Goal: Task Accomplishment & Management: Complete application form

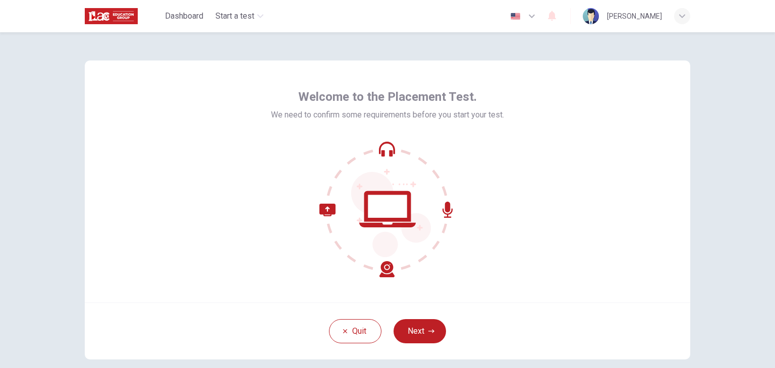
scroll to position [52, 0]
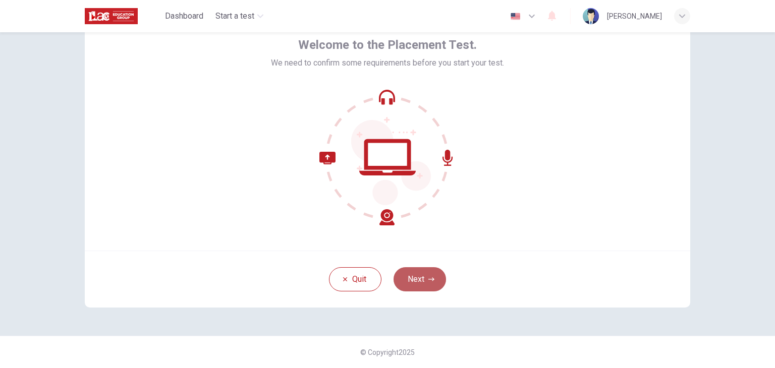
click at [423, 276] on button "Next" at bounding box center [419, 279] width 52 height 24
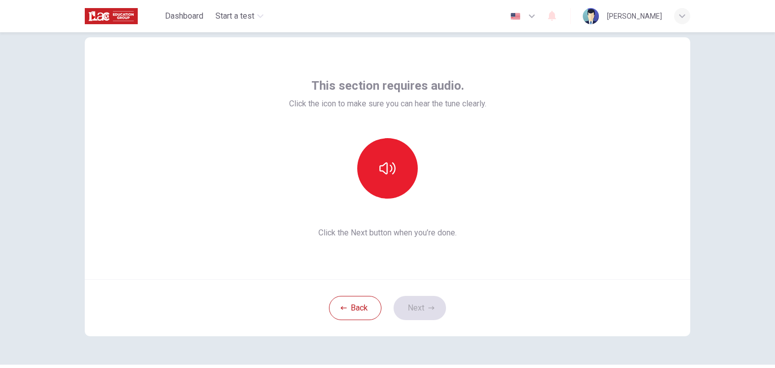
scroll to position [24, 0]
click at [395, 163] on button "button" at bounding box center [387, 168] width 61 height 61
click at [405, 301] on button "Next" at bounding box center [419, 308] width 52 height 24
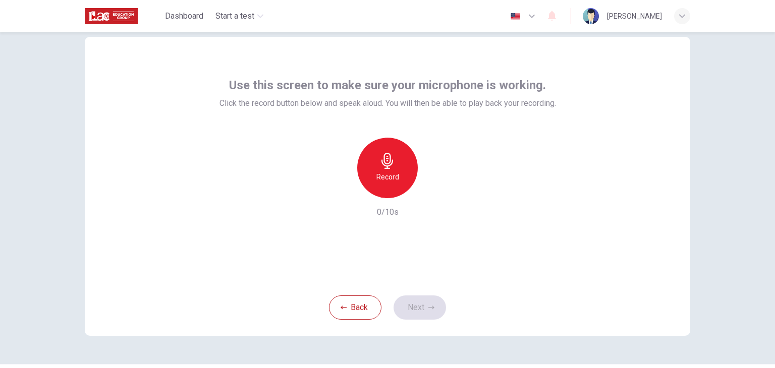
click at [387, 176] on h6 "Record" at bounding box center [387, 177] width 23 height 12
click at [403, 163] on div "Stop" at bounding box center [387, 168] width 61 height 61
click at [429, 194] on icon "button" at bounding box center [434, 190] width 10 height 10
click at [411, 303] on button "Next" at bounding box center [419, 308] width 52 height 24
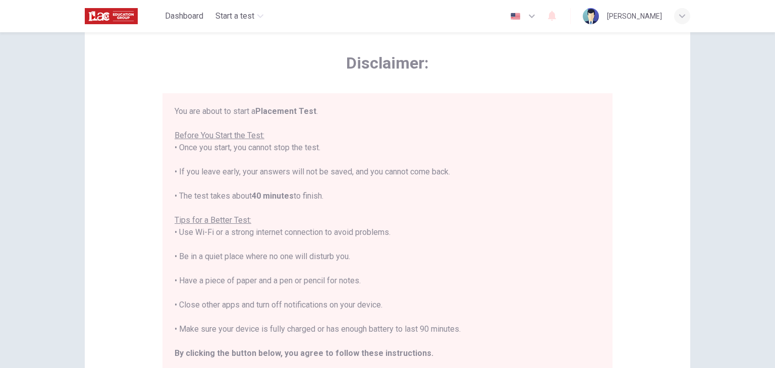
scroll to position [0, 0]
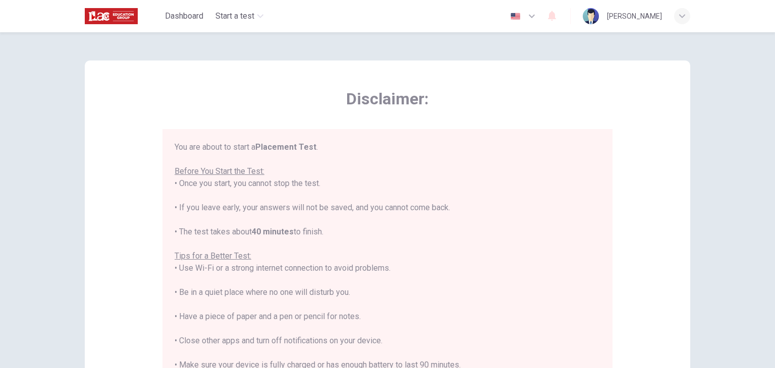
click at [654, 233] on div "Disclaimer: You are about to start a Placement Test . Before You Start the Test…" at bounding box center [387, 252] width 605 height 383
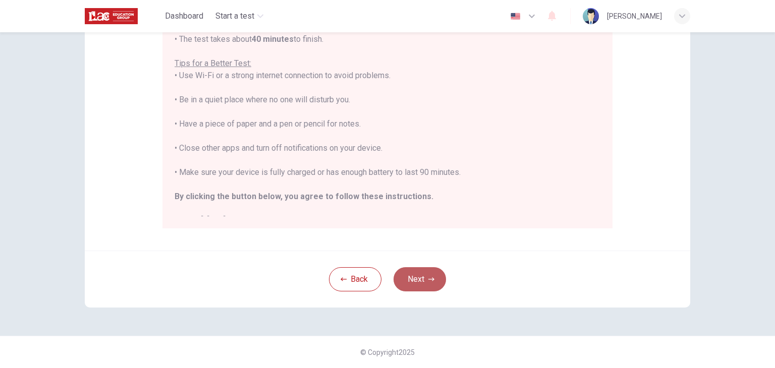
click at [424, 276] on button "Next" at bounding box center [419, 279] width 52 height 24
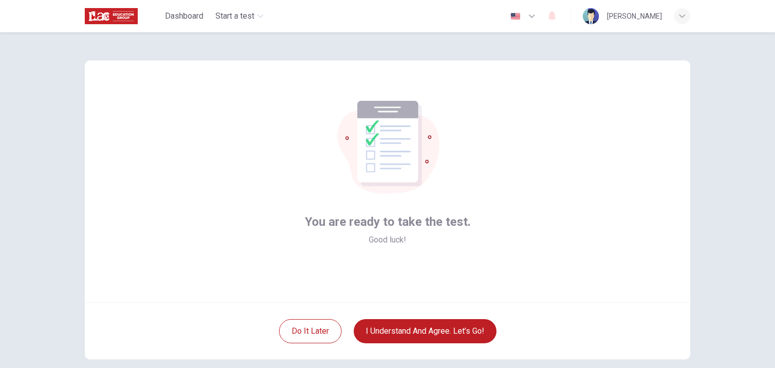
scroll to position [52, 0]
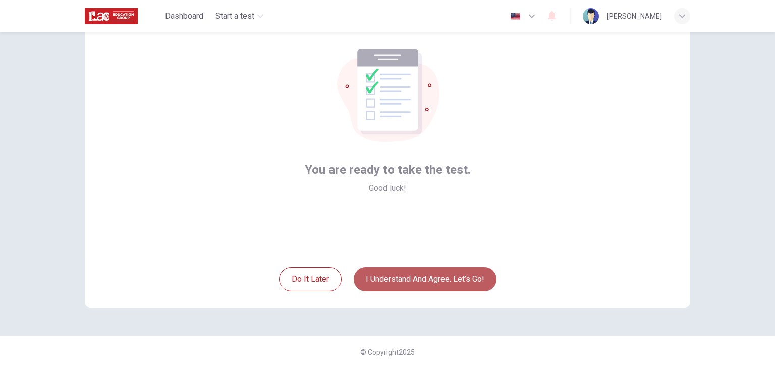
click at [448, 279] on button "I understand and agree. Let’s go!" at bounding box center [424, 279] width 143 height 24
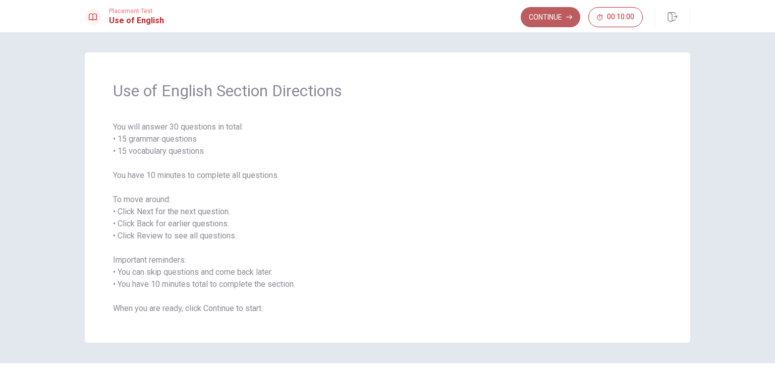
click at [542, 19] on button "Continue" at bounding box center [550, 17] width 60 height 20
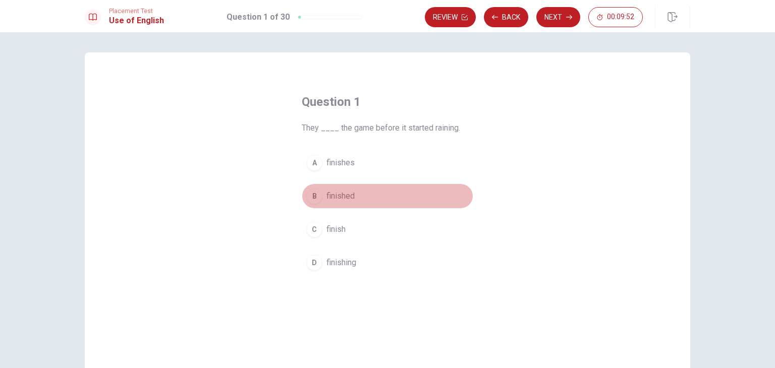
click at [321, 194] on button "B finished" at bounding box center [387, 196] width 171 height 25
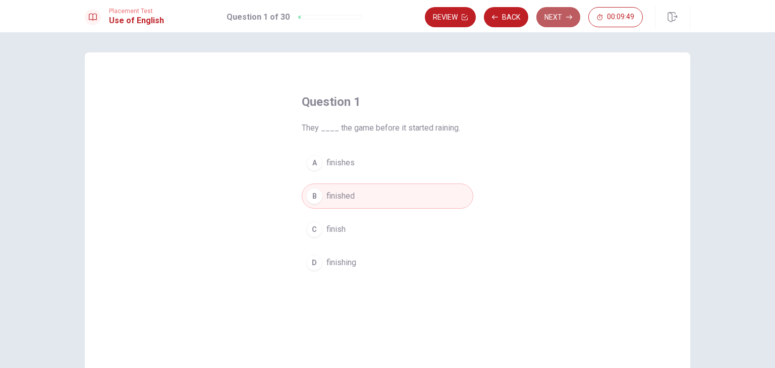
click at [563, 13] on button "Next" at bounding box center [558, 17] width 44 height 20
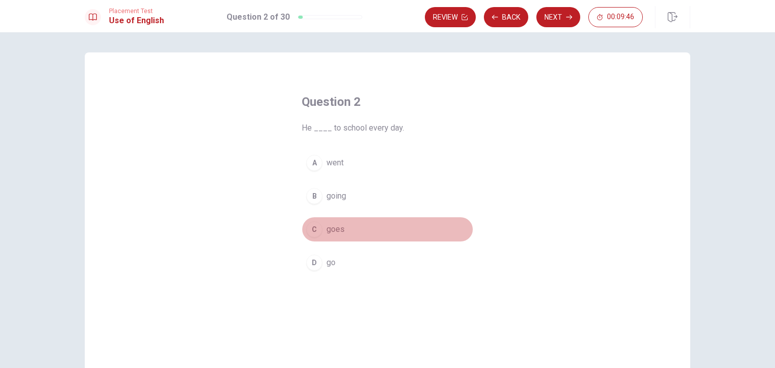
click at [332, 228] on span "goes" at bounding box center [335, 229] width 18 height 12
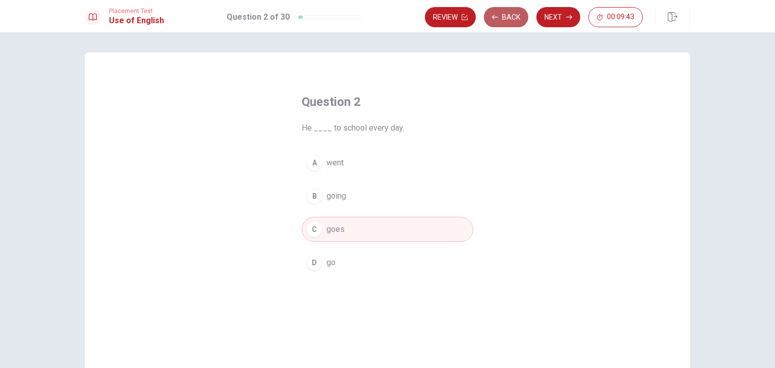
click at [505, 20] on button "Back" at bounding box center [506, 17] width 44 height 20
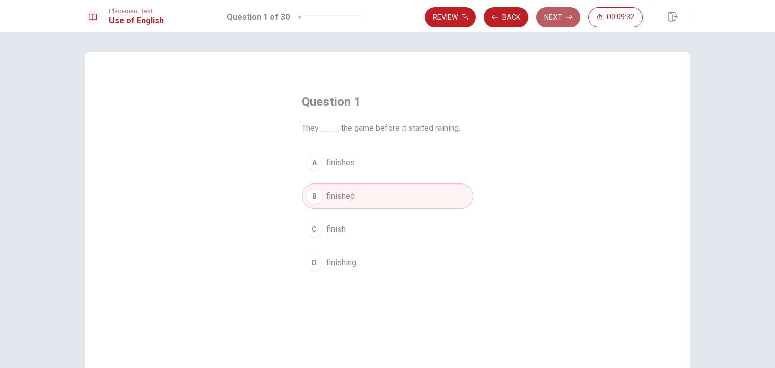
click at [565, 21] on button "Next" at bounding box center [558, 17] width 44 height 20
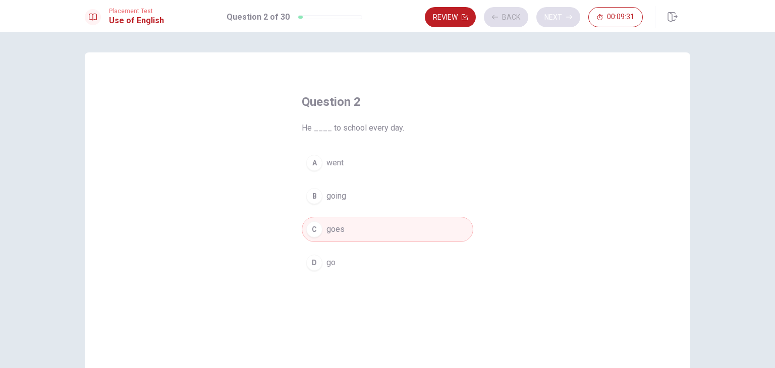
click at [565, 21] on div "Review Back Next 00:09:31" at bounding box center [534, 17] width 218 height 20
click at [565, 21] on button "Next" at bounding box center [558, 17] width 44 height 20
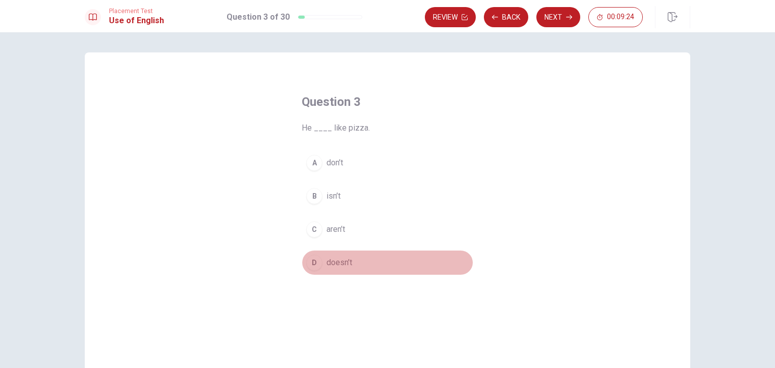
click at [337, 258] on span "doesn’t" at bounding box center [339, 263] width 26 height 12
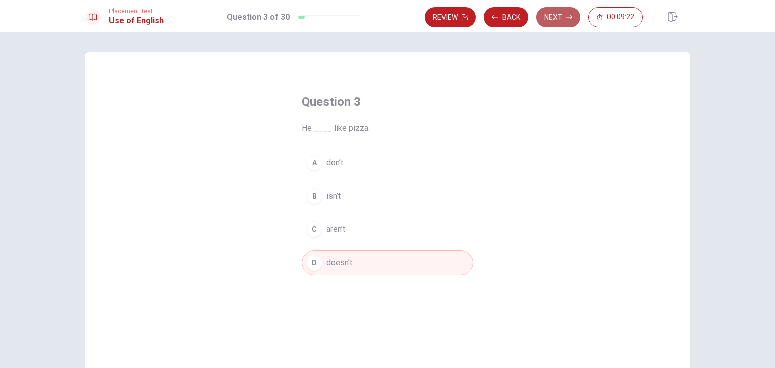
click at [565, 15] on button "Next" at bounding box center [558, 17] width 44 height 20
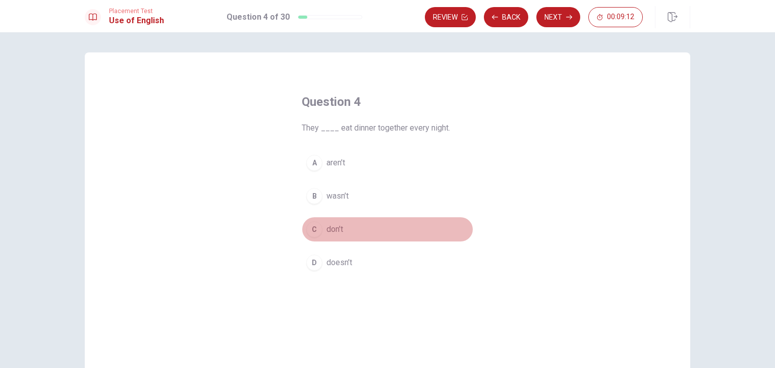
click at [317, 229] on div "C" at bounding box center [314, 229] width 16 height 16
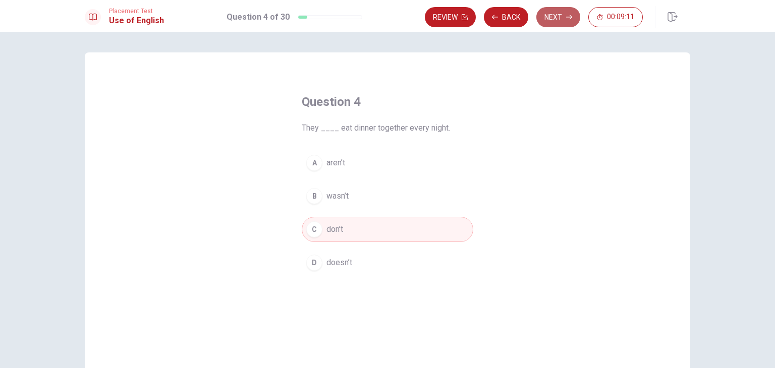
click at [554, 17] on button "Next" at bounding box center [558, 17] width 44 height 20
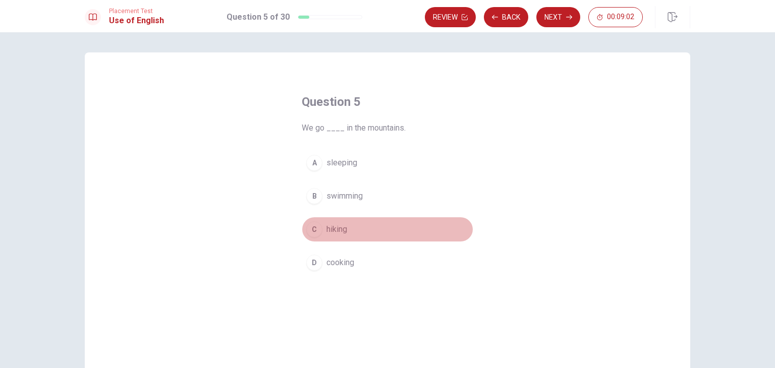
click at [313, 228] on div "C" at bounding box center [314, 229] width 16 height 16
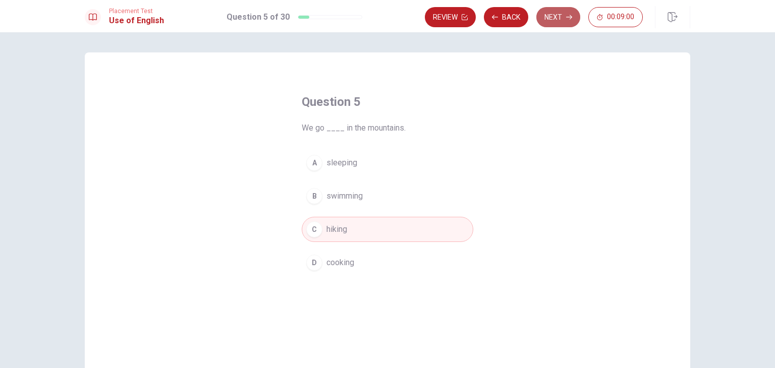
click at [553, 15] on button "Next" at bounding box center [558, 17] width 44 height 20
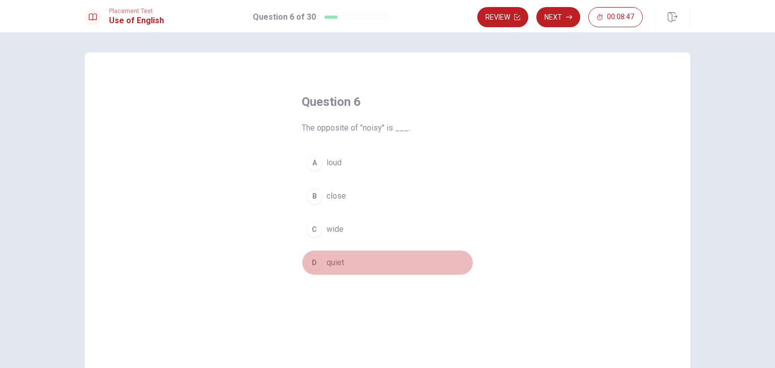
click at [319, 264] on div "D" at bounding box center [314, 263] width 16 height 16
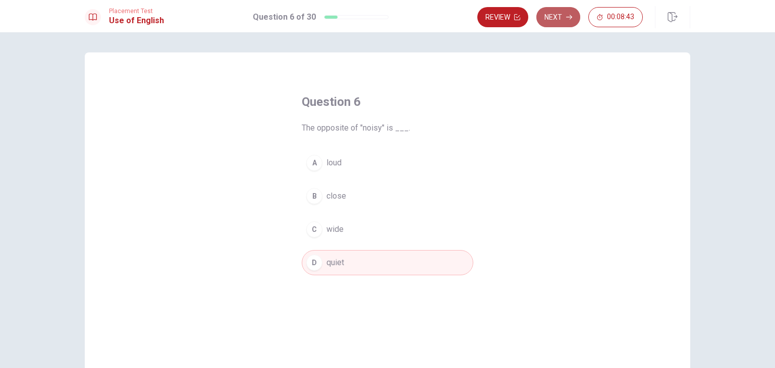
click at [560, 15] on button "Next" at bounding box center [558, 17] width 44 height 20
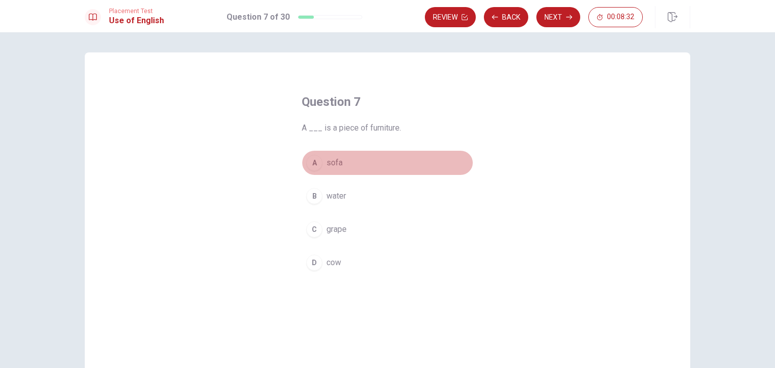
click at [317, 161] on div "A" at bounding box center [314, 163] width 16 height 16
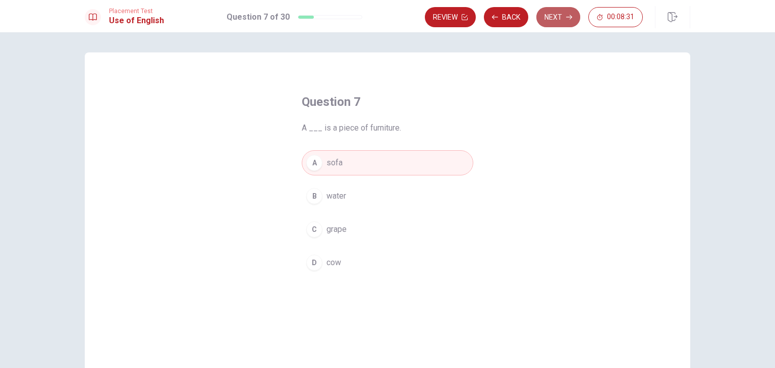
click at [563, 14] on button "Next" at bounding box center [558, 17] width 44 height 20
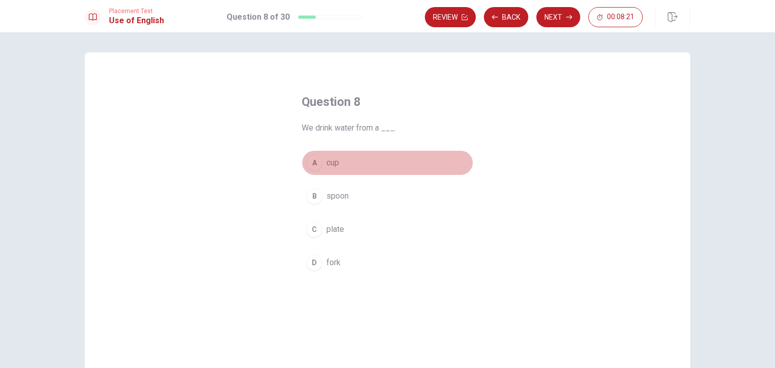
click at [313, 164] on div "A" at bounding box center [314, 163] width 16 height 16
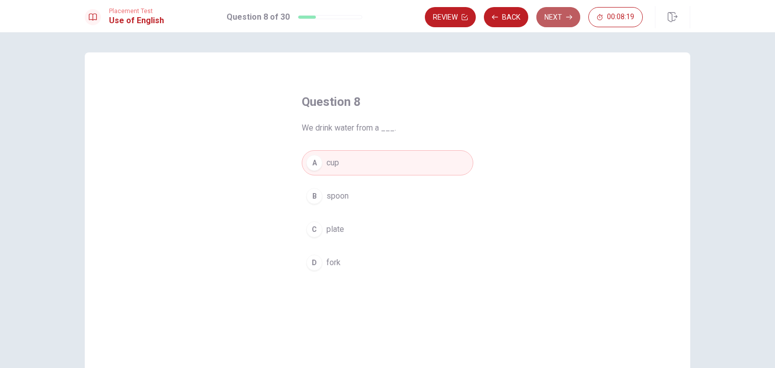
click at [564, 16] on button "Next" at bounding box center [558, 17] width 44 height 20
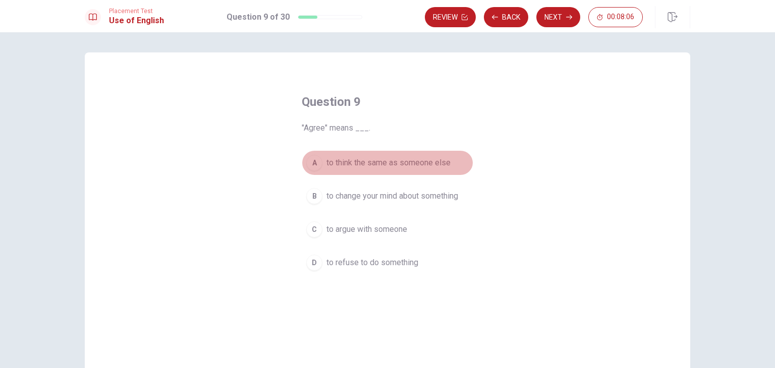
click at [373, 157] on span "to think the same as someone else" at bounding box center [388, 163] width 124 height 12
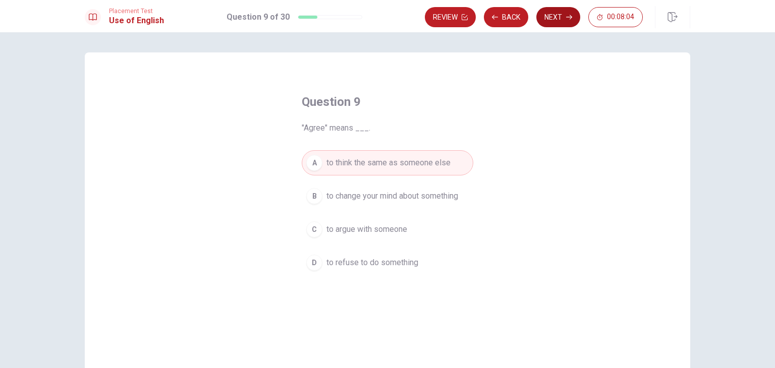
click at [562, 18] on button "Next" at bounding box center [558, 17] width 44 height 20
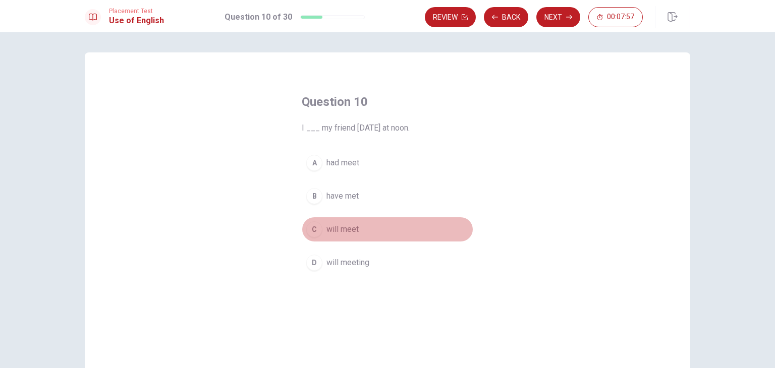
click at [310, 230] on div "C" at bounding box center [314, 229] width 16 height 16
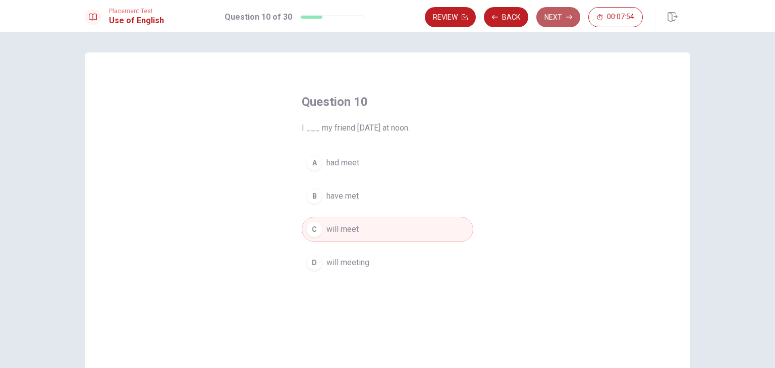
click at [559, 17] on button "Next" at bounding box center [558, 17] width 44 height 20
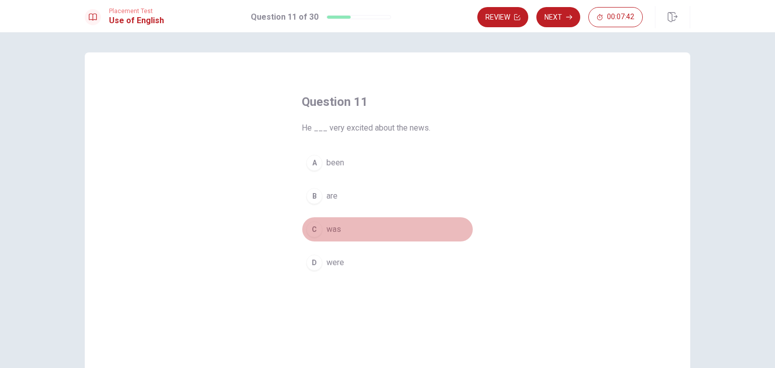
click at [327, 232] on span "was" at bounding box center [333, 229] width 15 height 12
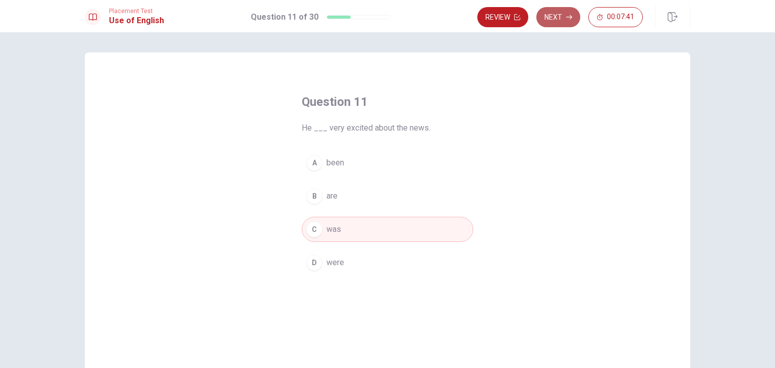
click at [565, 17] on button "Next" at bounding box center [558, 17] width 44 height 20
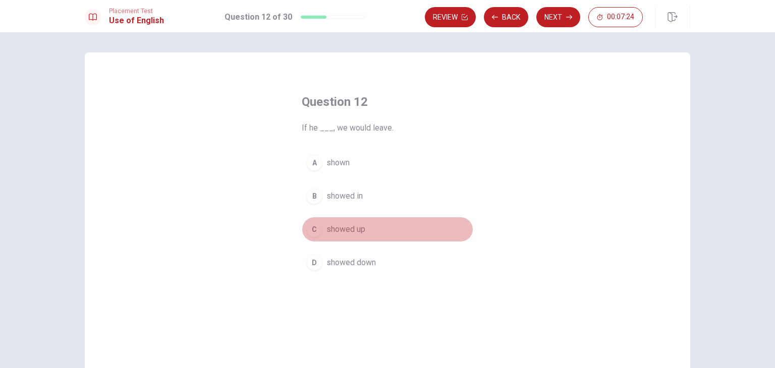
click at [350, 228] on span "showed up" at bounding box center [345, 229] width 39 height 12
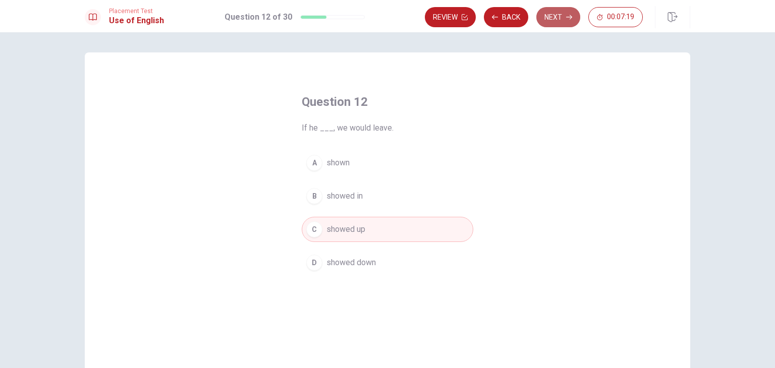
click at [564, 13] on button "Next" at bounding box center [558, 17] width 44 height 20
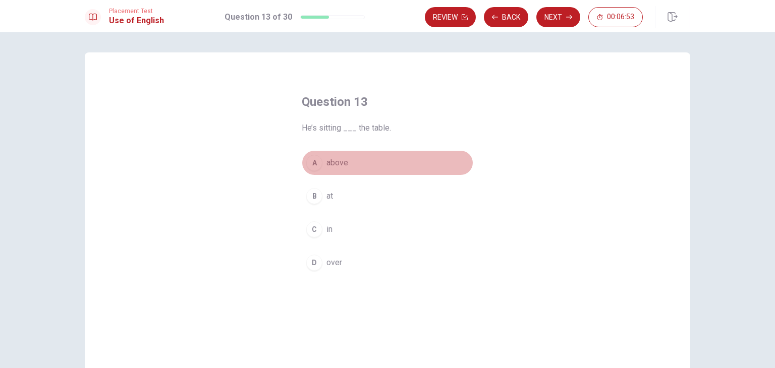
click at [344, 160] on span "above" at bounding box center [337, 163] width 22 height 12
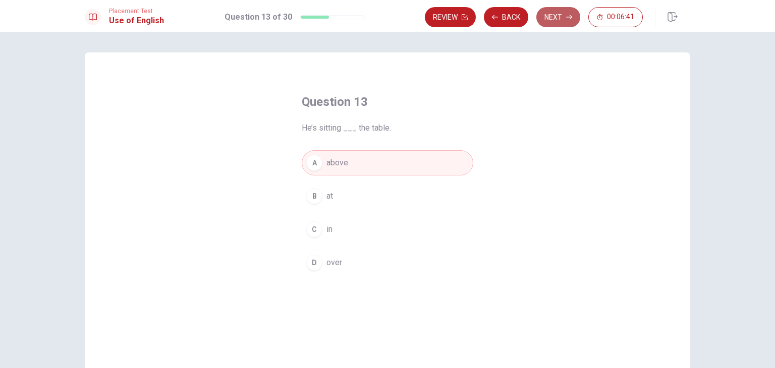
click at [561, 23] on button "Next" at bounding box center [558, 17] width 44 height 20
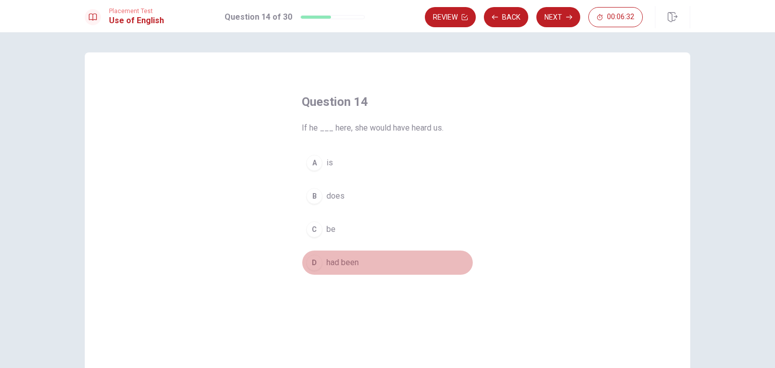
click at [350, 265] on span "had been" at bounding box center [342, 263] width 32 height 12
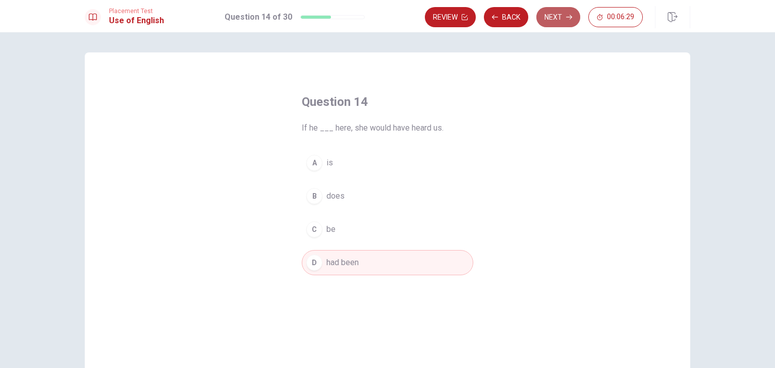
click at [553, 12] on button "Next" at bounding box center [558, 17] width 44 height 20
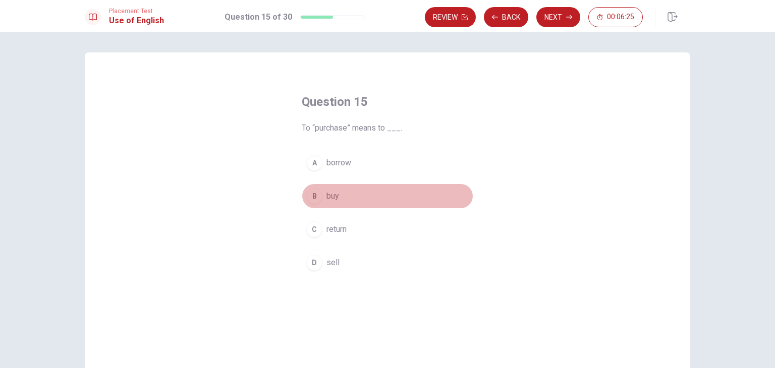
click at [322, 198] on button "B buy" at bounding box center [387, 196] width 171 height 25
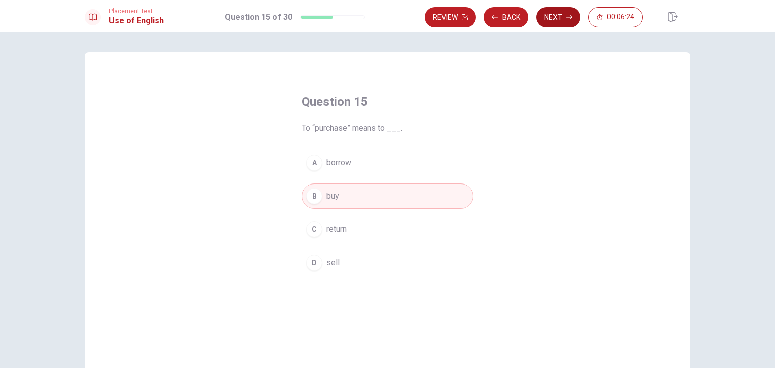
click at [555, 22] on button "Next" at bounding box center [558, 17] width 44 height 20
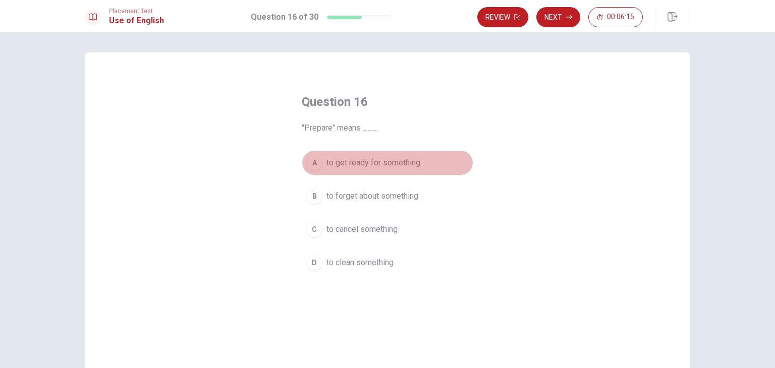
click at [316, 160] on div "A" at bounding box center [314, 163] width 16 height 16
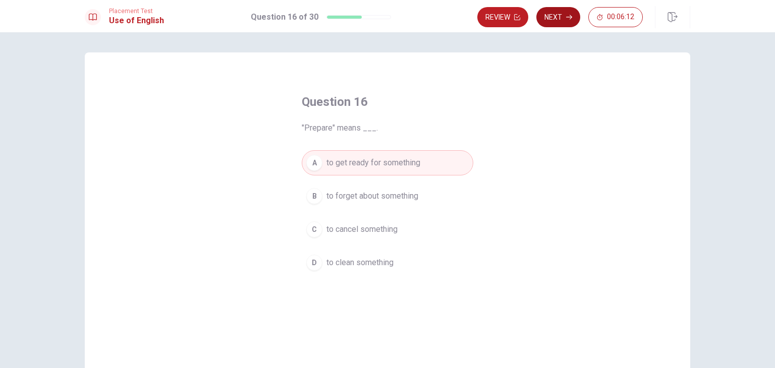
click at [568, 14] on icon "button" at bounding box center [569, 17] width 6 height 6
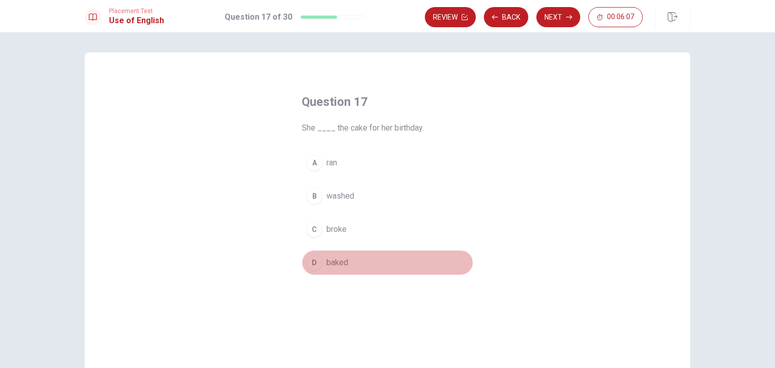
click at [322, 259] on button "D baked" at bounding box center [387, 262] width 171 height 25
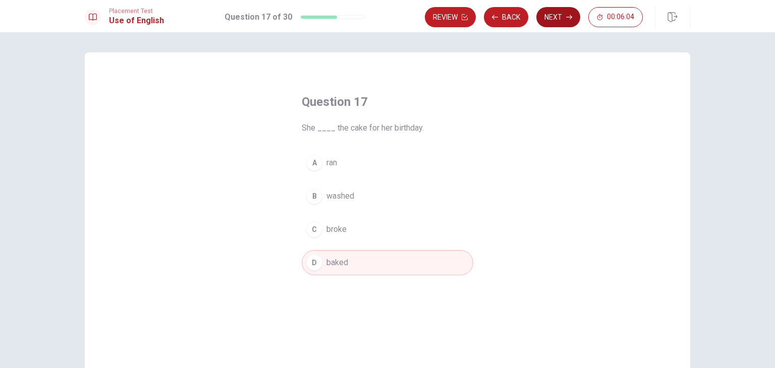
click at [555, 17] on button "Next" at bounding box center [558, 17] width 44 height 20
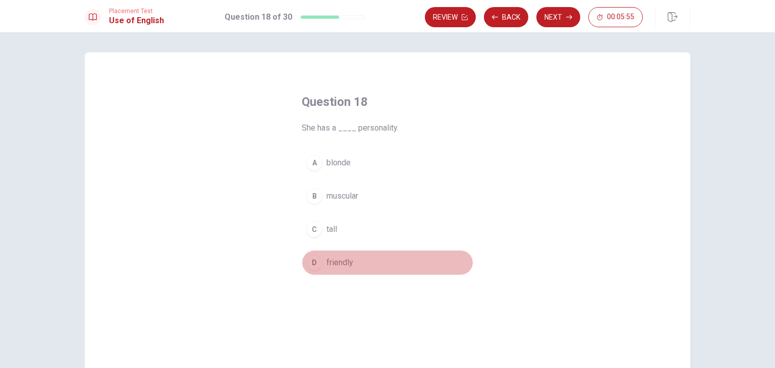
click at [343, 263] on span "friendly" at bounding box center [339, 263] width 27 height 12
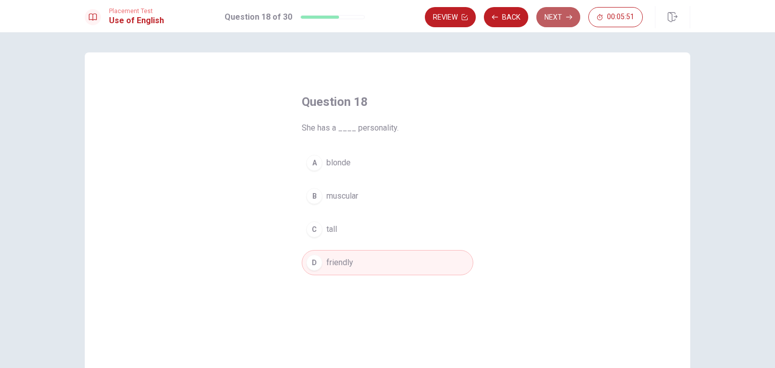
click at [562, 18] on button "Next" at bounding box center [558, 17] width 44 height 20
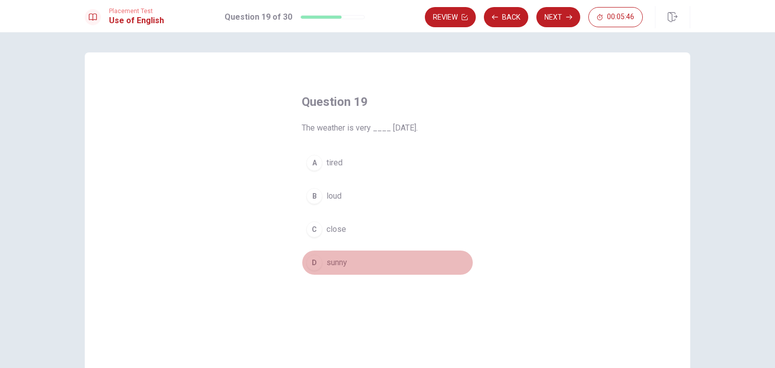
click at [333, 269] on button "D sunny" at bounding box center [387, 262] width 171 height 25
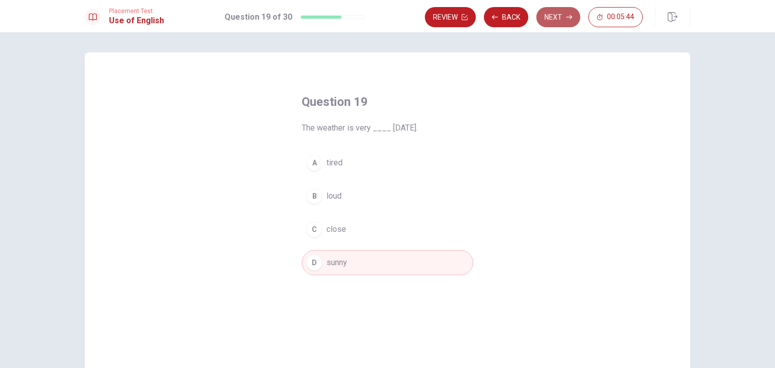
click at [565, 22] on button "Next" at bounding box center [558, 17] width 44 height 20
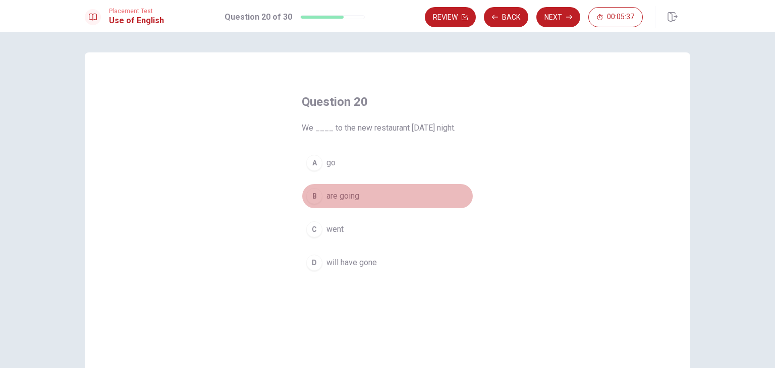
click at [310, 197] on div "B" at bounding box center [314, 196] width 16 height 16
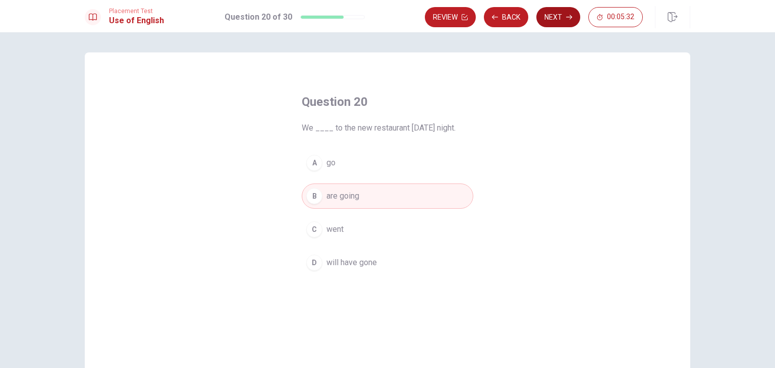
click at [561, 19] on button "Next" at bounding box center [558, 17] width 44 height 20
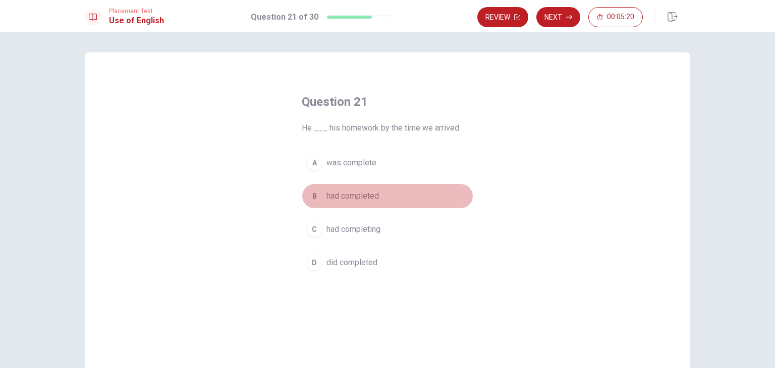
click at [306, 196] on div "B" at bounding box center [314, 196] width 16 height 16
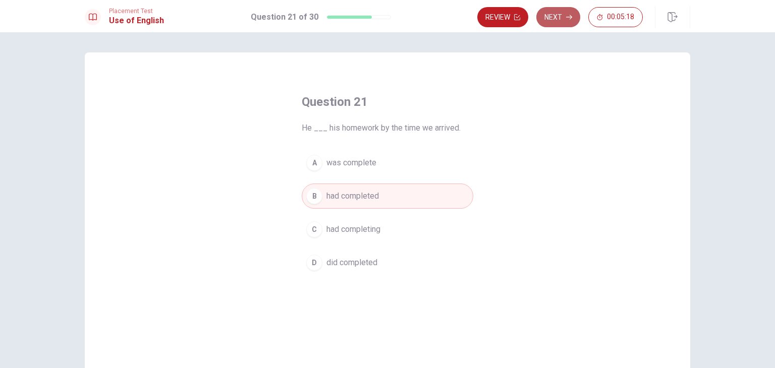
click at [555, 24] on button "Next" at bounding box center [558, 17] width 44 height 20
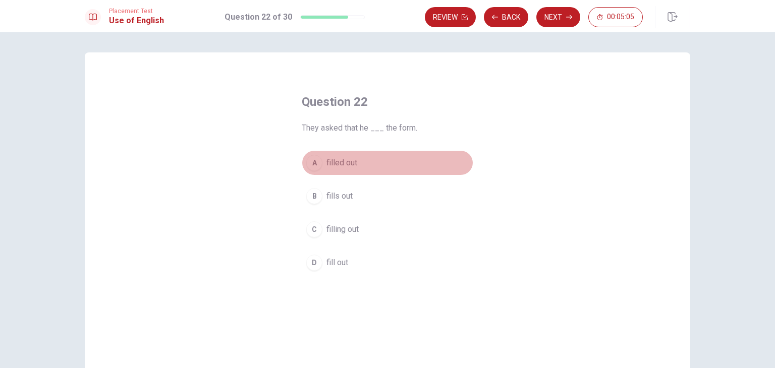
click at [345, 164] on span "filled out" at bounding box center [341, 163] width 31 height 12
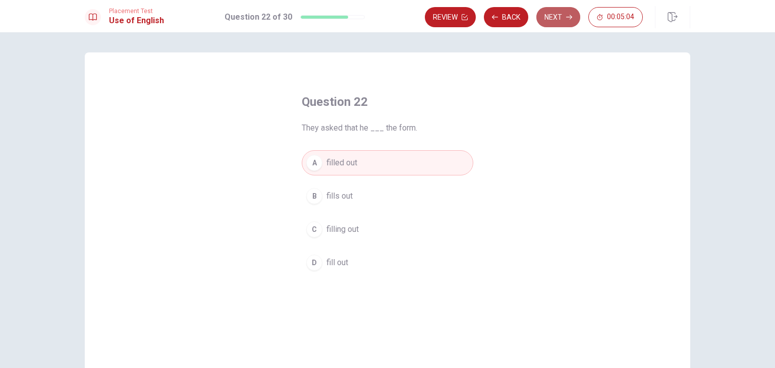
click at [548, 12] on button "Next" at bounding box center [558, 17] width 44 height 20
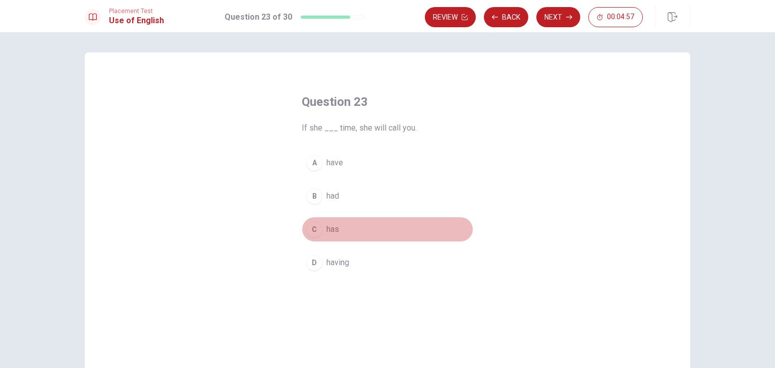
click at [339, 234] on button "C has" at bounding box center [387, 229] width 171 height 25
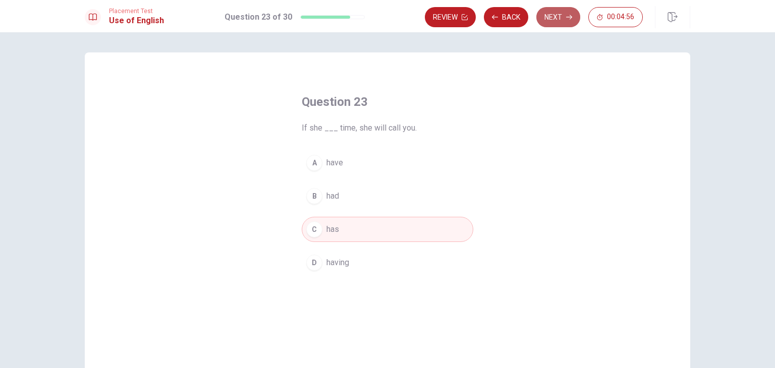
click at [563, 17] on button "Next" at bounding box center [558, 17] width 44 height 20
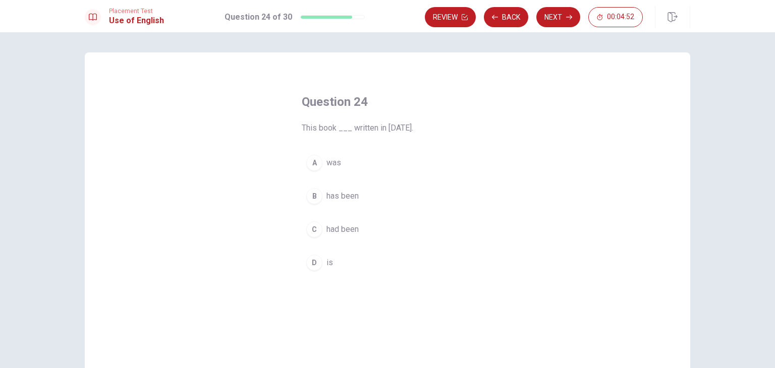
click at [318, 166] on div "A" at bounding box center [314, 163] width 16 height 16
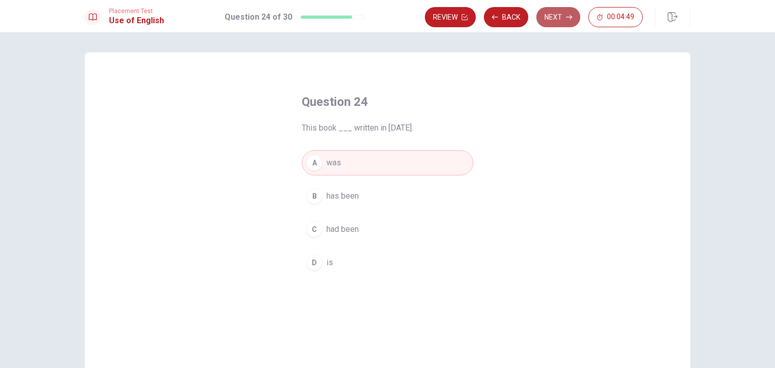
click at [559, 17] on button "Next" at bounding box center [558, 17] width 44 height 20
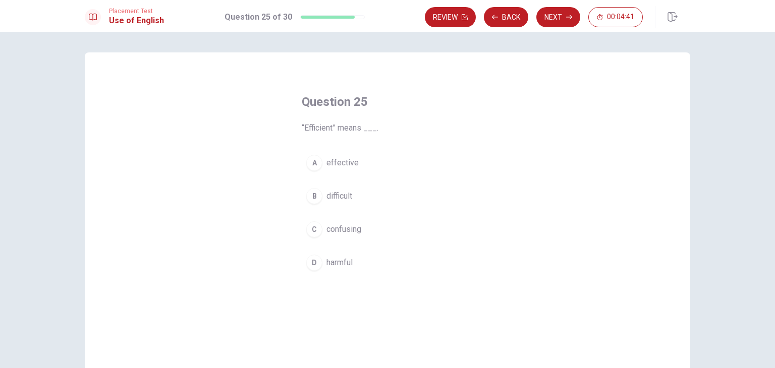
click at [349, 161] on span "effective" at bounding box center [342, 163] width 32 height 12
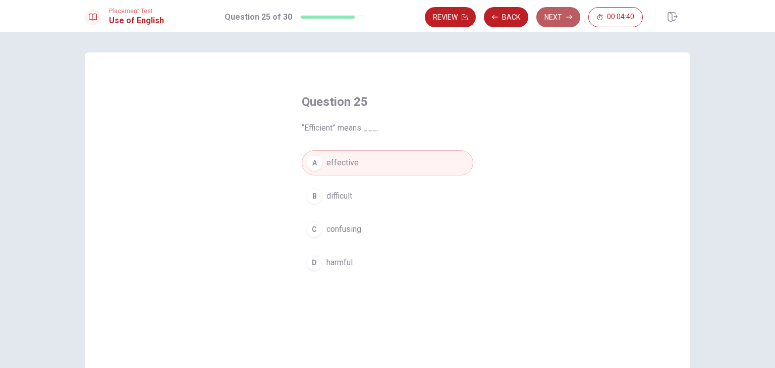
click at [570, 15] on icon "button" at bounding box center [569, 17] width 6 height 5
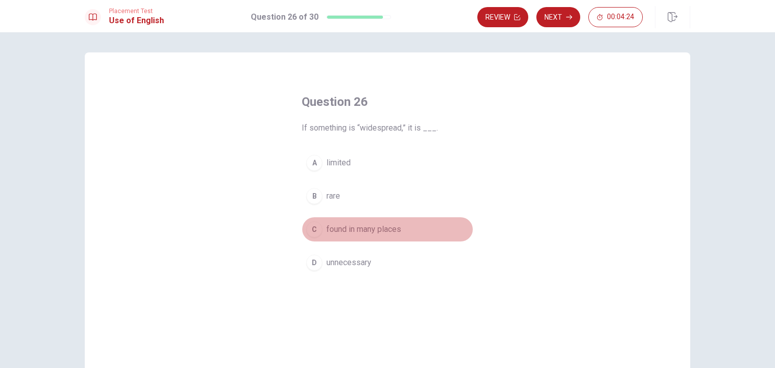
click at [315, 229] on div "C" at bounding box center [314, 229] width 16 height 16
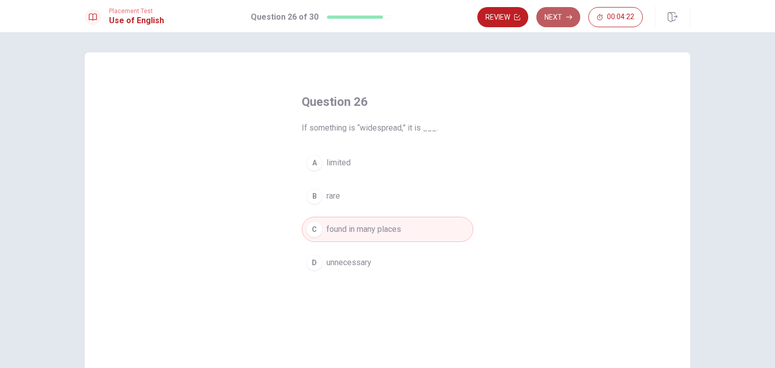
click at [566, 17] on icon "button" at bounding box center [569, 17] width 6 height 6
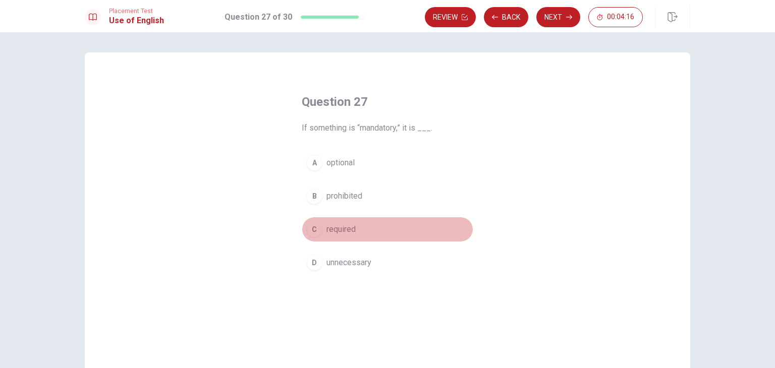
click at [323, 229] on button "C required" at bounding box center [387, 229] width 171 height 25
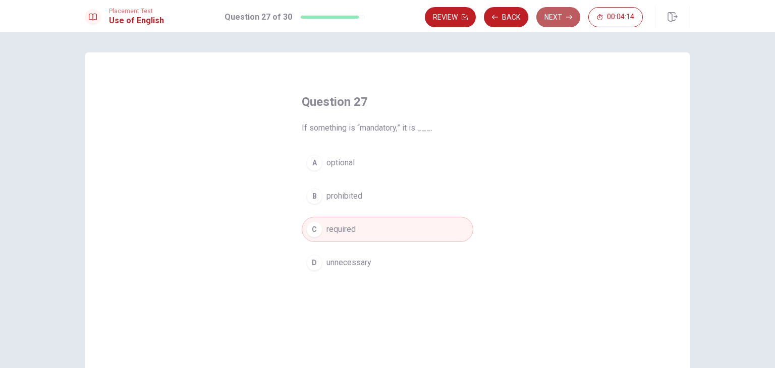
click at [553, 17] on button "Next" at bounding box center [558, 17] width 44 height 20
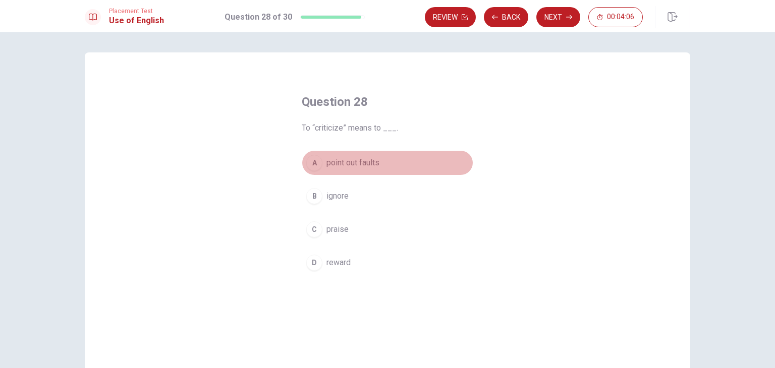
click at [365, 166] on span "point out faults" at bounding box center [352, 163] width 53 height 12
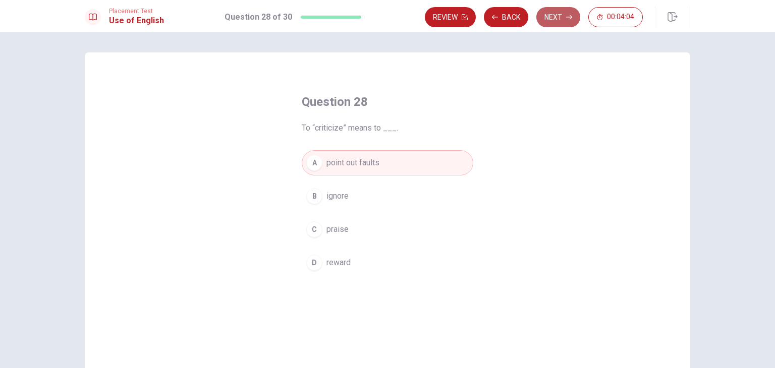
click at [555, 19] on button "Next" at bounding box center [558, 17] width 44 height 20
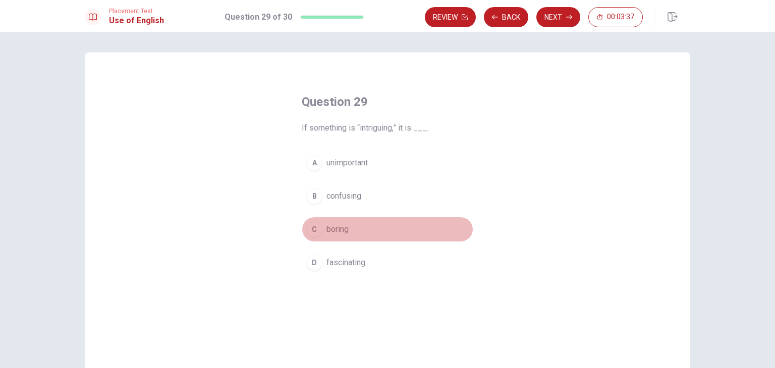
click at [311, 229] on div "C" at bounding box center [314, 229] width 16 height 16
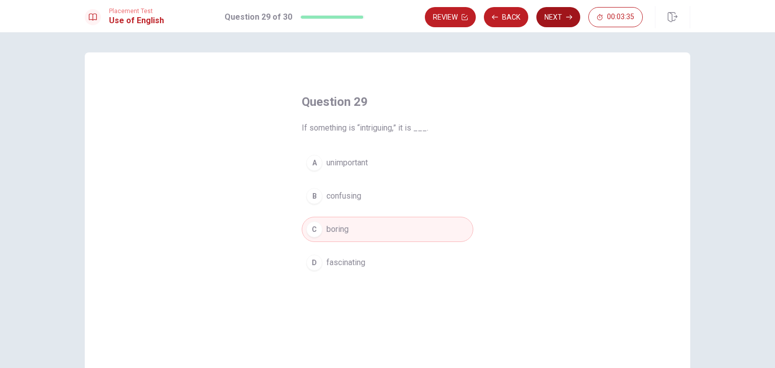
click at [555, 18] on button "Next" at bounding box center [558, 17] width 44 height 20
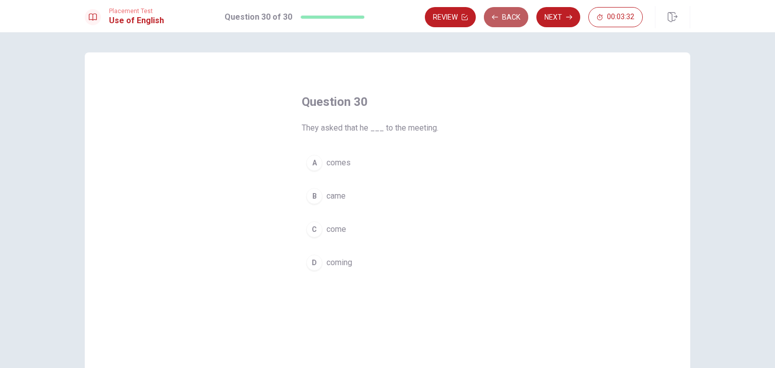
click at [510, 12] on button "Back" at bounding box center [506, 17] width 44 height 20
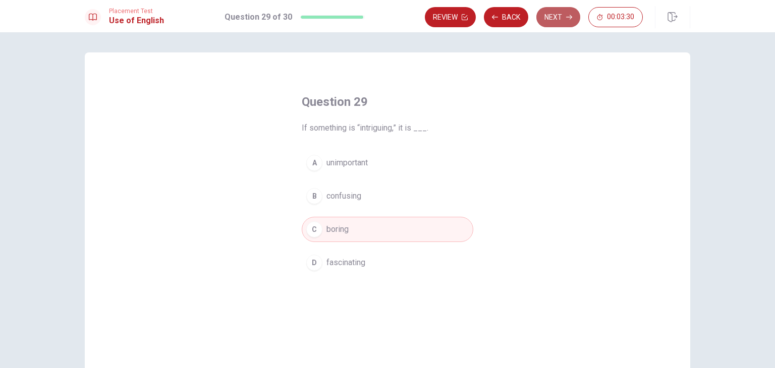
click at [557, 20] on button "Next" at bounding box center [558, 17] width 44 height 20
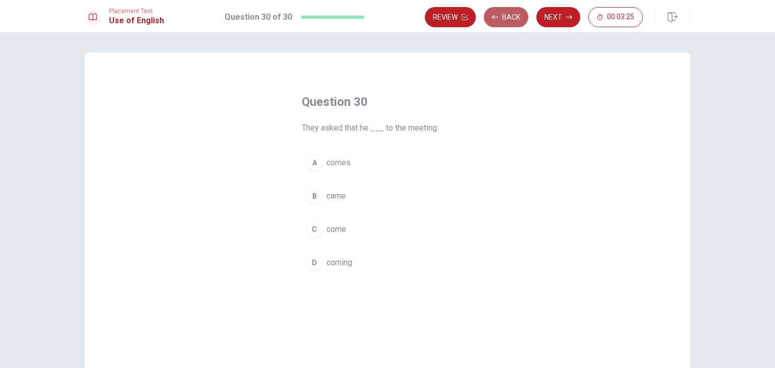
click at [506, 18] on button "Back" at bounding box center [506, 17] width 44 height 20
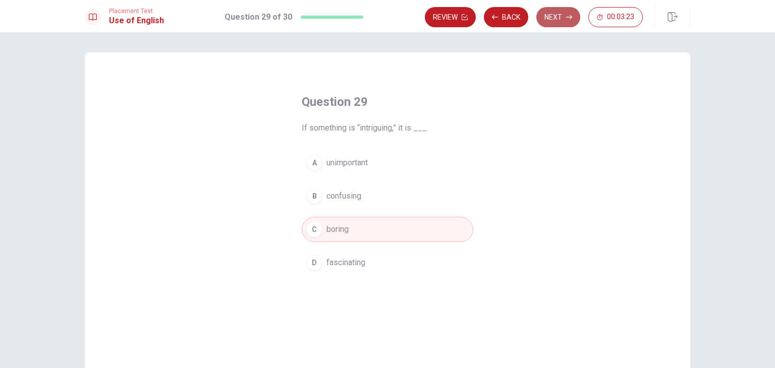
click at [560, 18] on button "Next" at bounding box center [558, 17] width 44 height 20
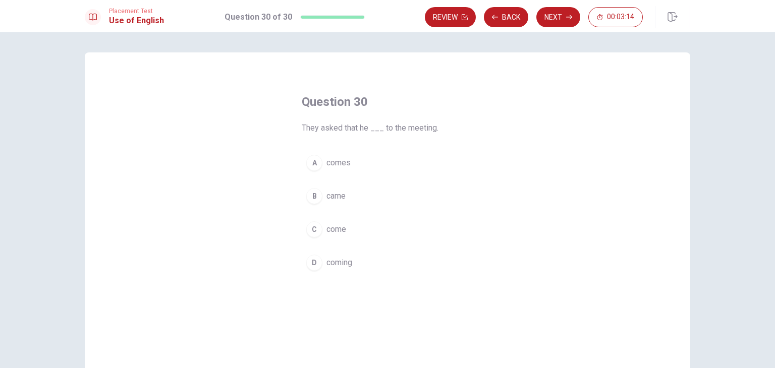
click at [307, 191] on div "B" at bounding box center [314, 196] width 16 height 16
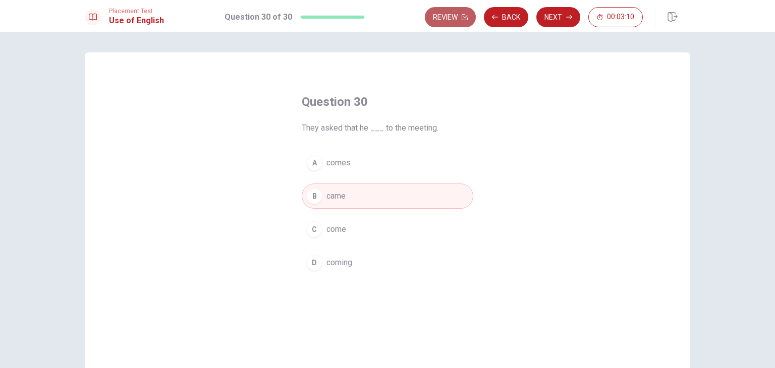
click at [453, 12] on button "Review" at bounding box center [450, 17] width 51 height 20
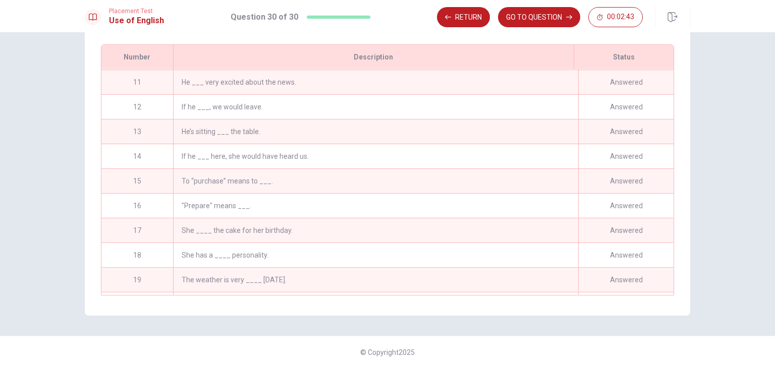
scroll to position [245, 0]
click at [230, 130] on div "He’s sitting ___ the table." at bounding box center [375, 133] width 405 height 24
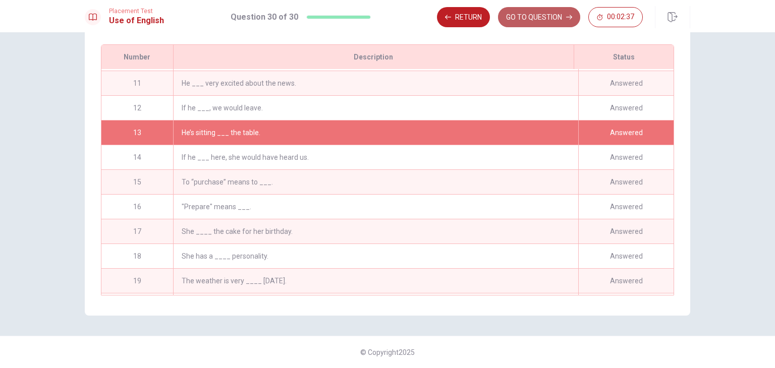
click at [530, 14] on button "GO TO QUESTION" at bounding box center [539, 17] width 82 height 20
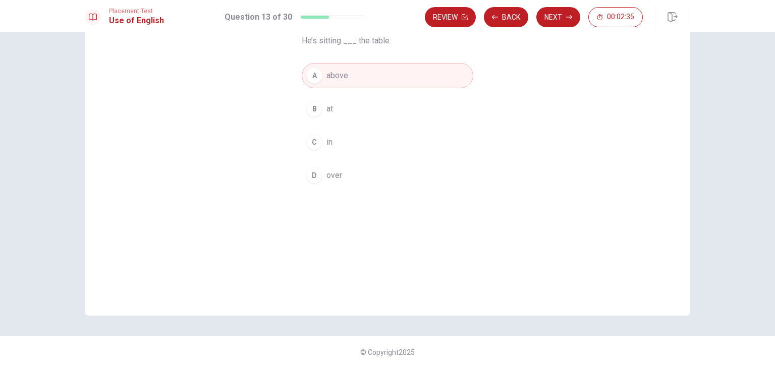
scroll to position [0, 0]
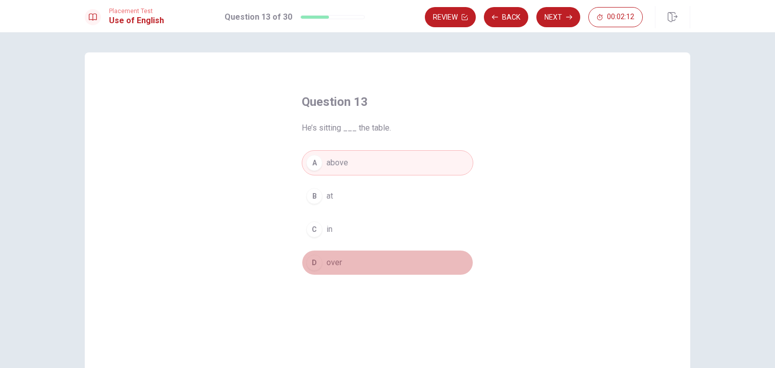
click at [312, 263] on div "D" at bounding box center [314, 263] width 16 height 16
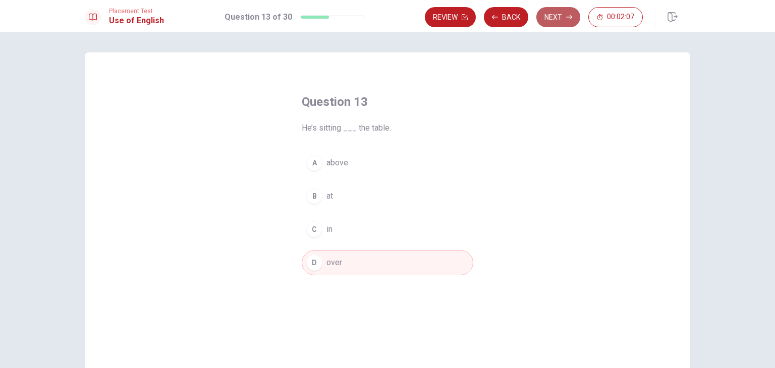
click at [571, 19] on icon "button" at bounding box center [569, 17] width 6 height 6
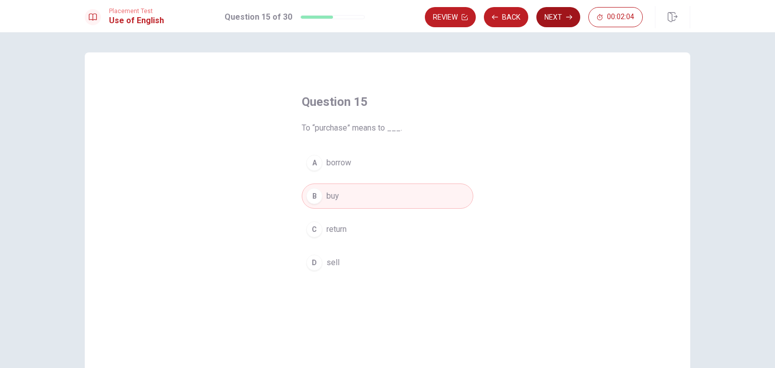
click at [571, 19] on icon "button" at bounding box center [569, 17] width 6 height 6
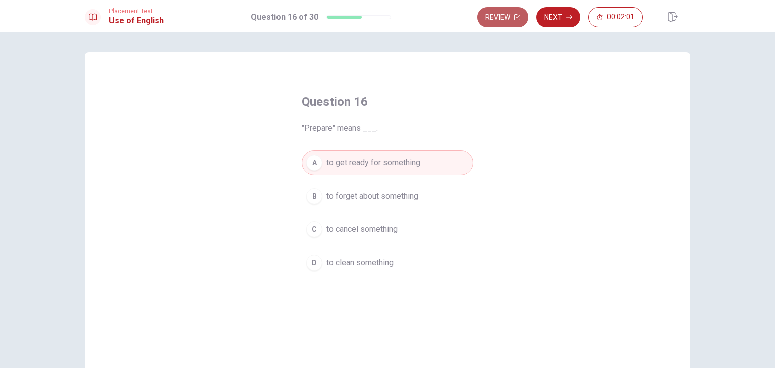
click at [497, 17] on button "Review" at bounding box center [502, 17] width 51 height 20
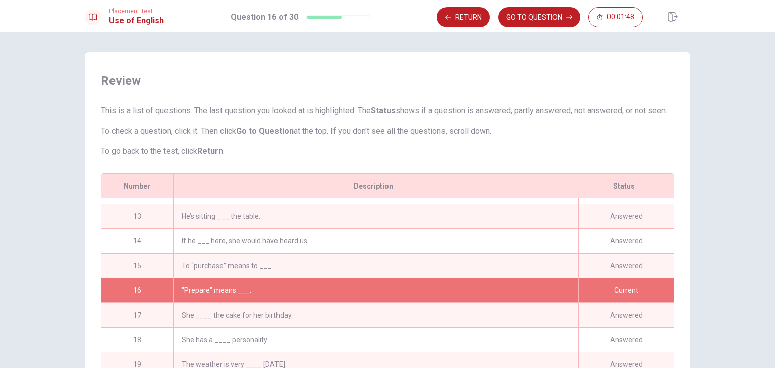
scroll to position [292, 0]
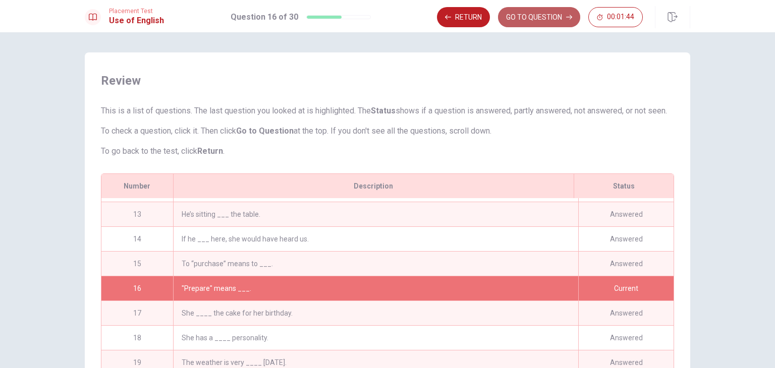
click at [547, 15] on button "GO TO QUESTION" at bounding box center [539, 17] width 82 height 20
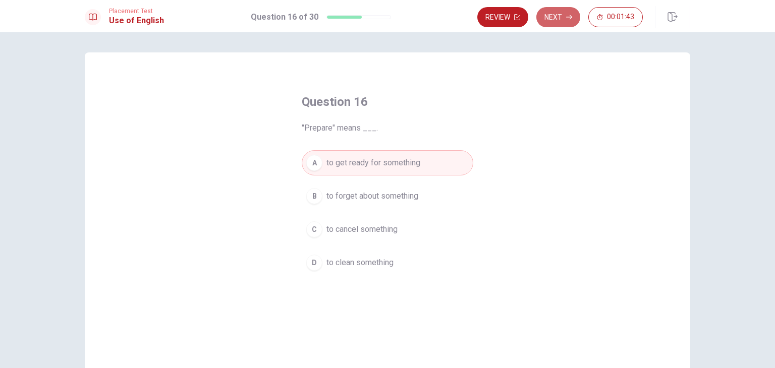
click at [547, 15] on button "Next" at bounding box center [558, 17] width 44 height 20
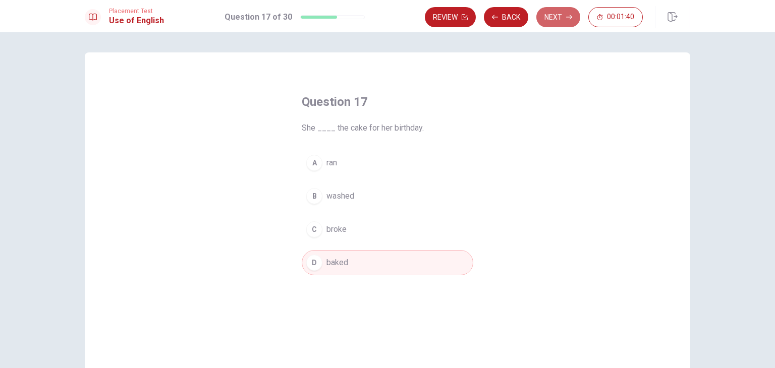
click at [547, 15] on button "Next" at bounding box center [558, 17] width 44 height 20
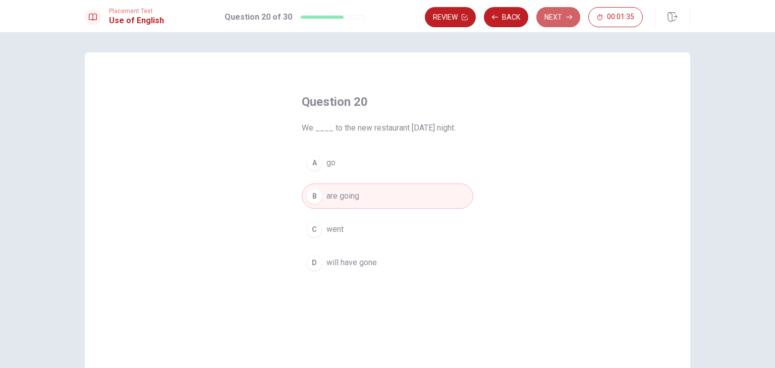
click at [547, 15] on button "Next" at bounding box center [558, 17] width 44 height 20
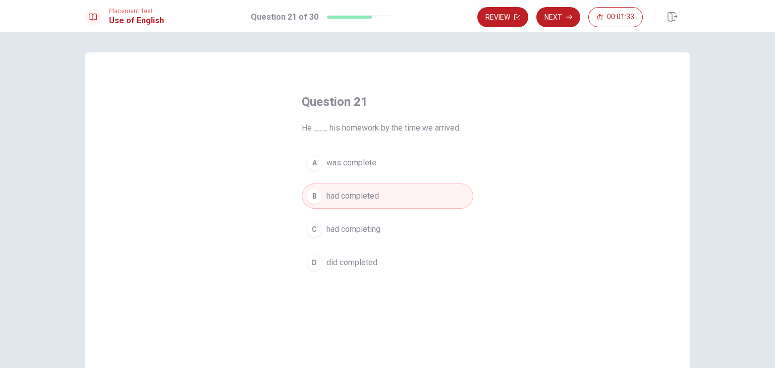
click at [547, 15] on button "Next" at bounding box center [558, 17] width 44 height 20
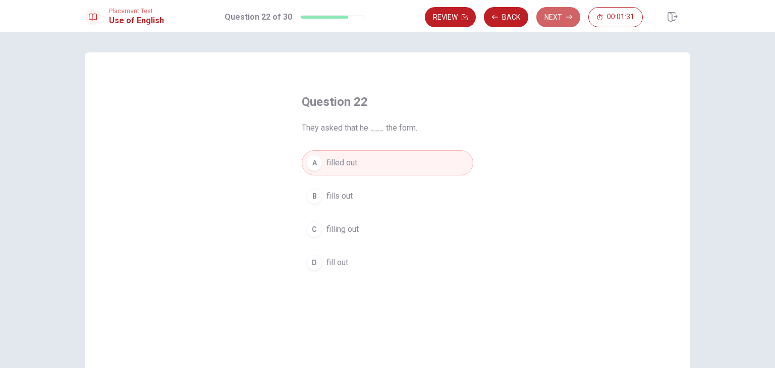
click at [547, 15] on button "Next" at bounding box center [558, 17] width 44 height 20
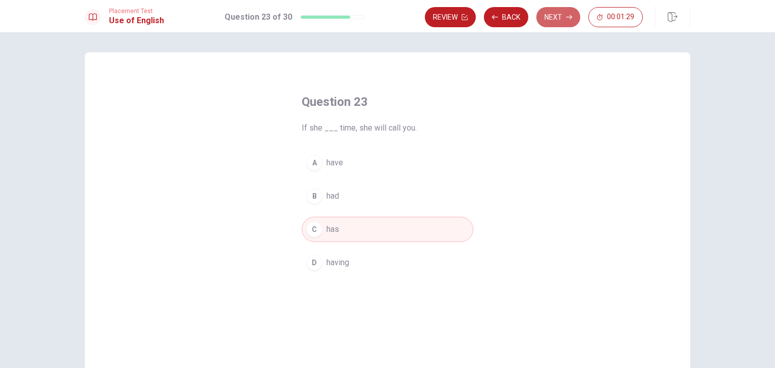
click at [547, 15] on button "Next" at bounding box center [558, 17] width 44 height 20
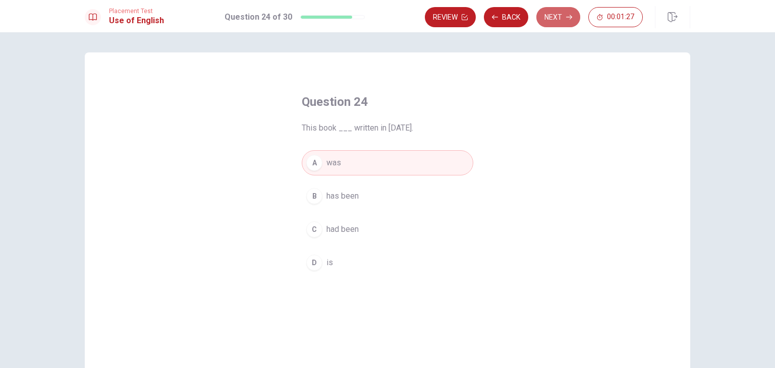
click at [547, 15] on button "Next" at bounding box center [558, 17] width 44 height 20
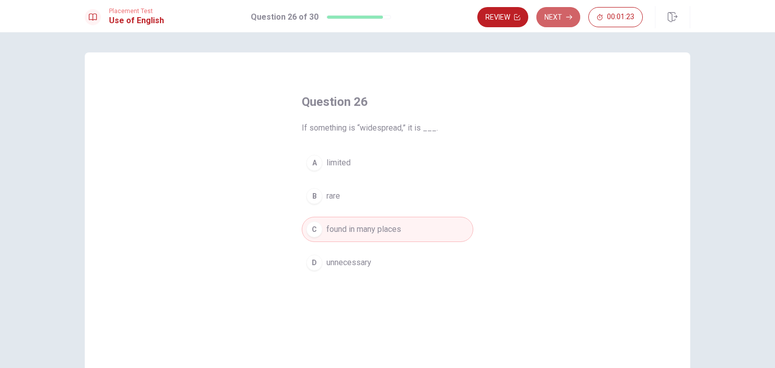
click at [547, 15] on button "Next" at bounding box center [558, 17] width 44 height 20
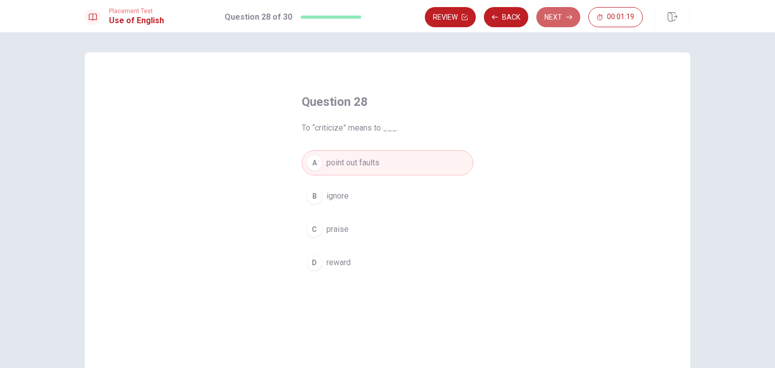
click at [547, 15] on button "Next" at bounding box center [558, 17] width 44 height 20
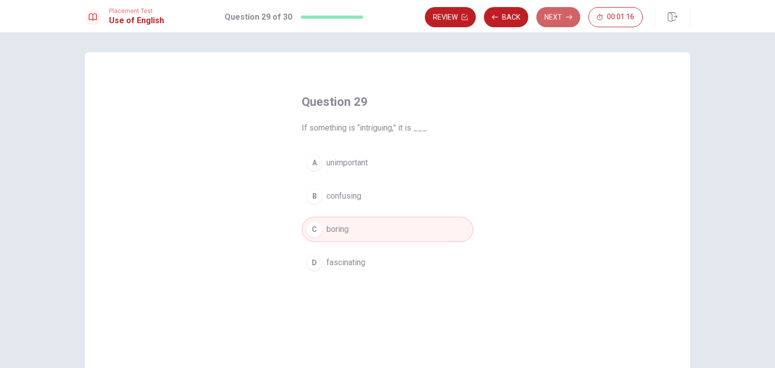
click at [547, 15] on button "Next" at bounding box center [558, 17] width 44 height 20
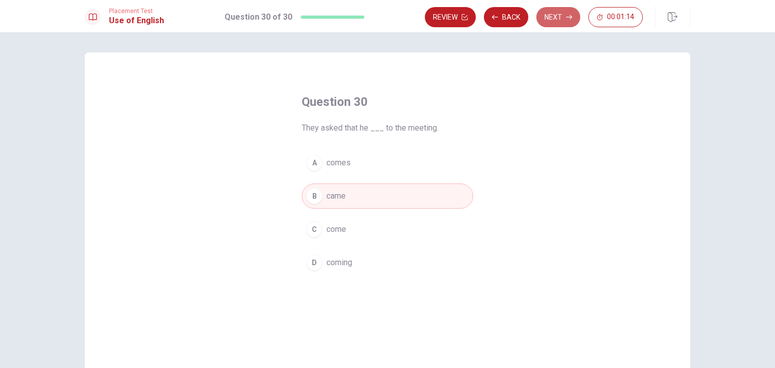
click at [547, 15] on button "Next" at bounding box center [558, 17] width 44 height 20
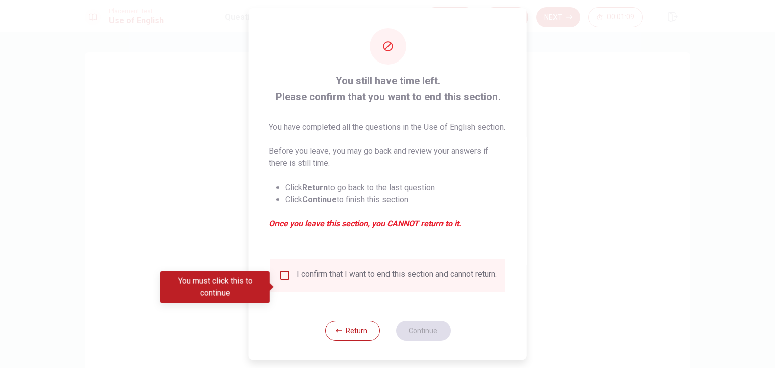
scroll to position [20, 0]
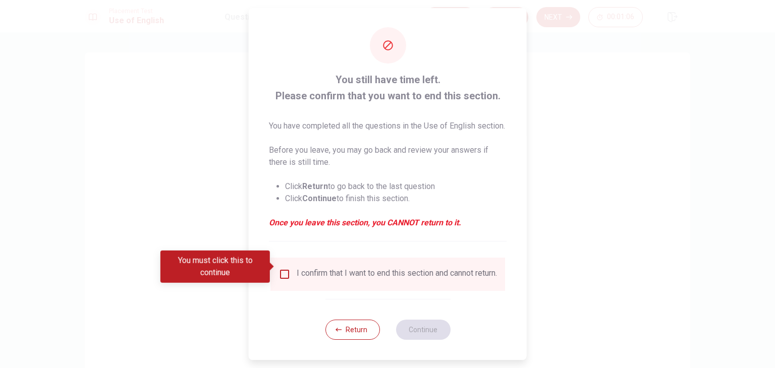
click at [280, 268] on input "You must click this to continue" at bounding box center [284, 274] width 12 height 12
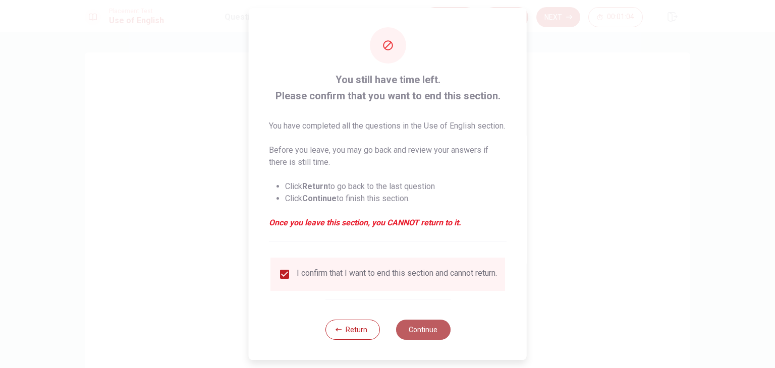
click at [416, 325] on button "Continue" at bounding box center [422, 330] width 54 height 20
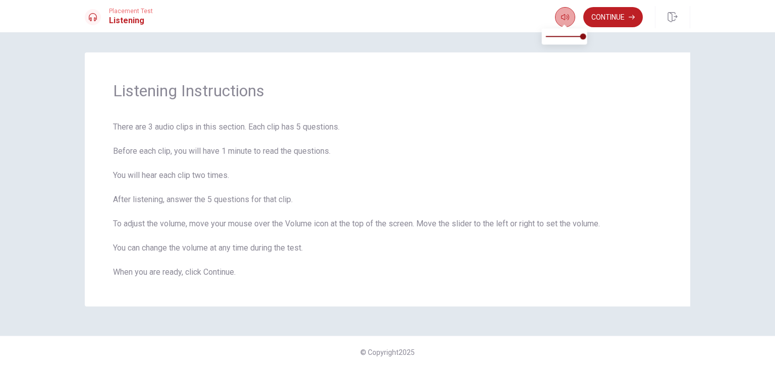
click at [567, 19] on icon "button" at bounding box center [565, 17] width 8 height 8
click at [616, 12] on button "Continue" at bounding box center [613, 17] width 60 height 20
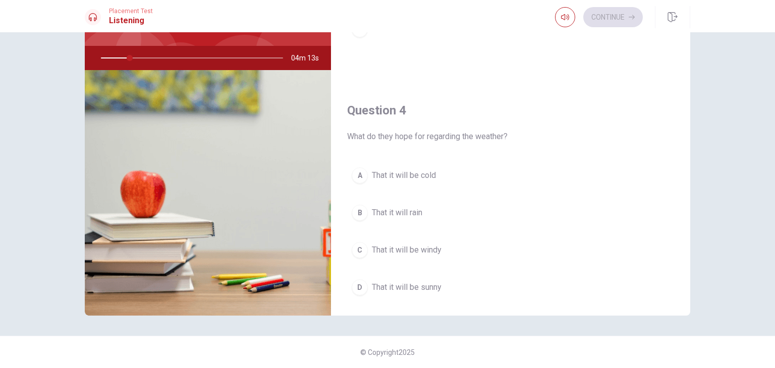
scroll to position [654, 0]
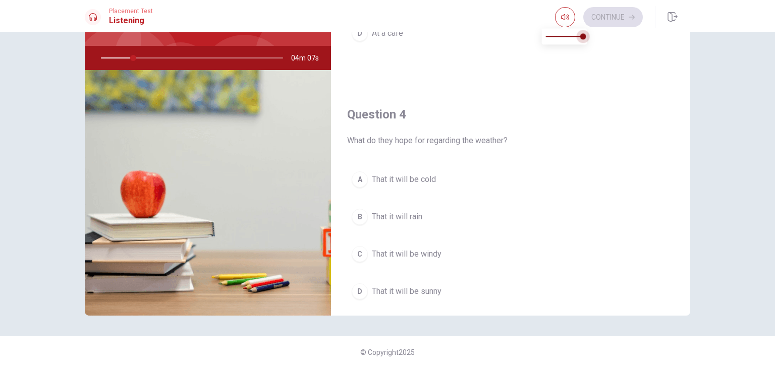
type input "18"
type input "0.9"
type input "18"
type input "0.8"
drag, startPoint x: 583, startPoint y: 37, endPoint x: 575, endPoint y: 38, distance: 8.1
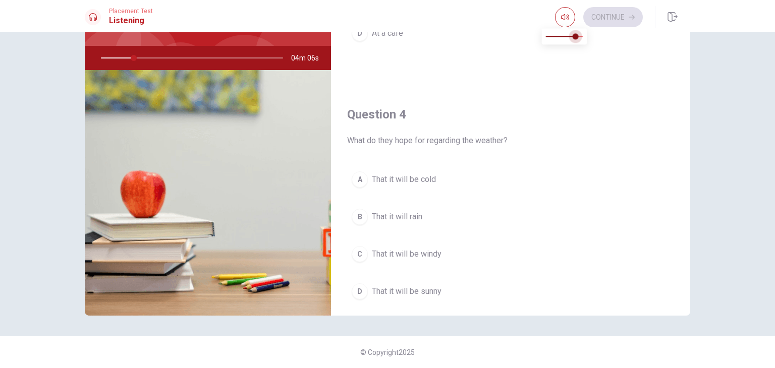
click at [575, 38] on span at bounding box center [575, 36] width 6 height 6
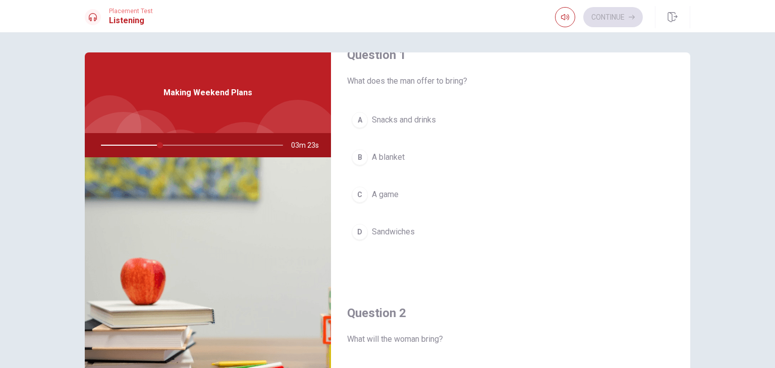
scroll to position [26, 0]
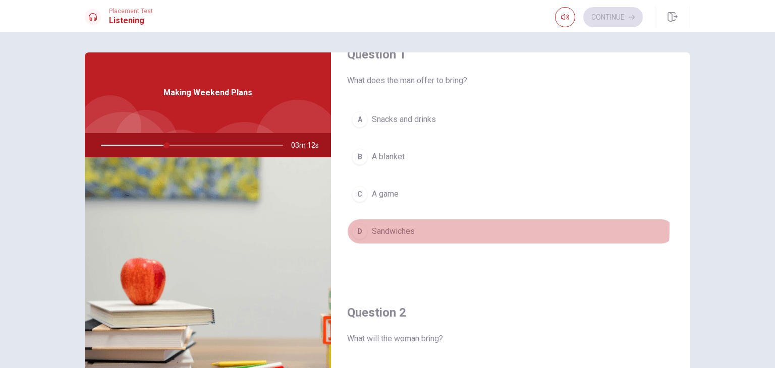
click at [416, 226] on button "D Sandwiches" at bounding box center [510, 231] width 327 height 25
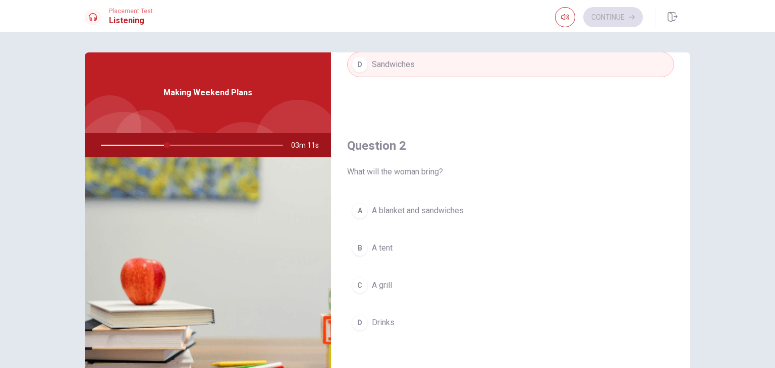
scroll to position [204, 0]
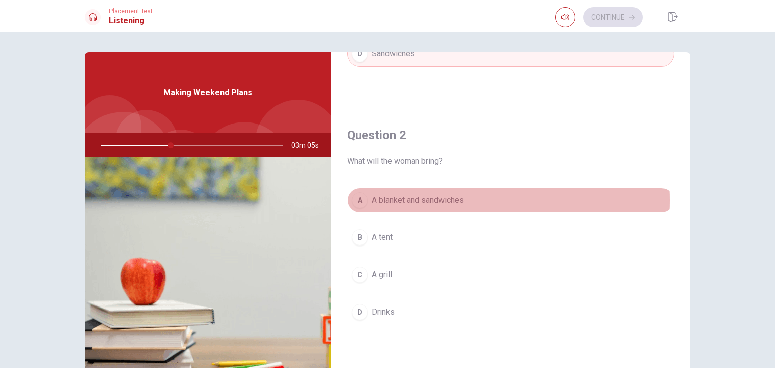
click at [436, 199] on span "A blanket and sandwiches" at bounding box center [418, 200] width 92 height 12
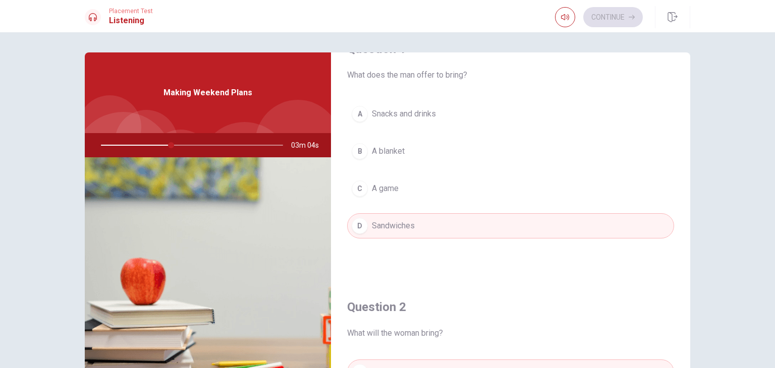
scroll to position [18, 0]
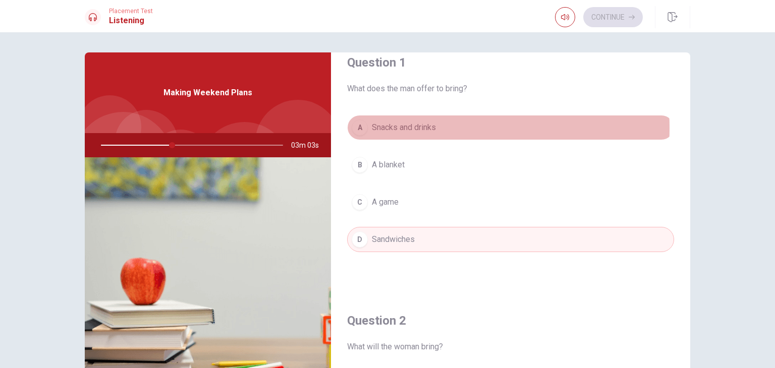
click at [414, 128] on span "Snacks and drinks" at bounding box center [404, 128] width 64 height 12
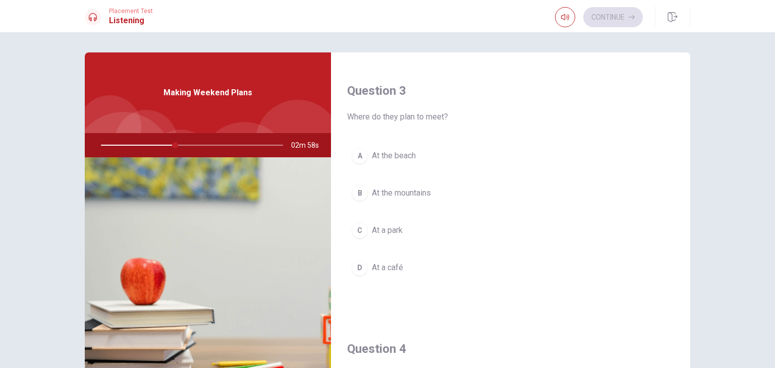
scroll to position [510, 0]
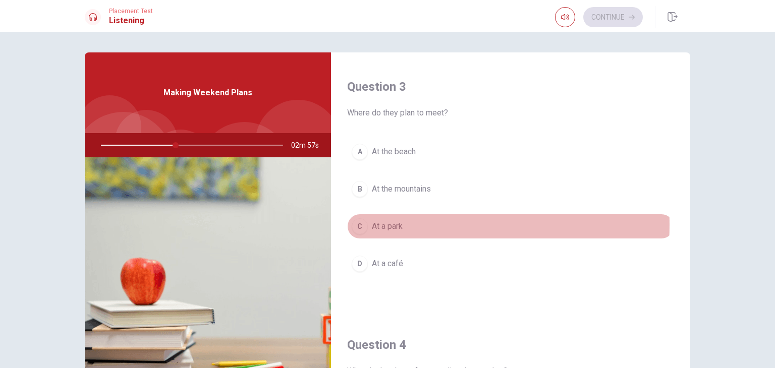
click at [396, 222] on span "At a park" at bounding box center [387, 226] width 31 height 12
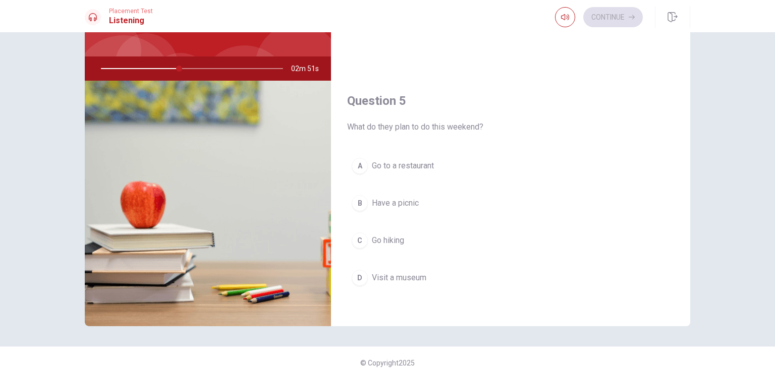
scroll to position [79, 0]
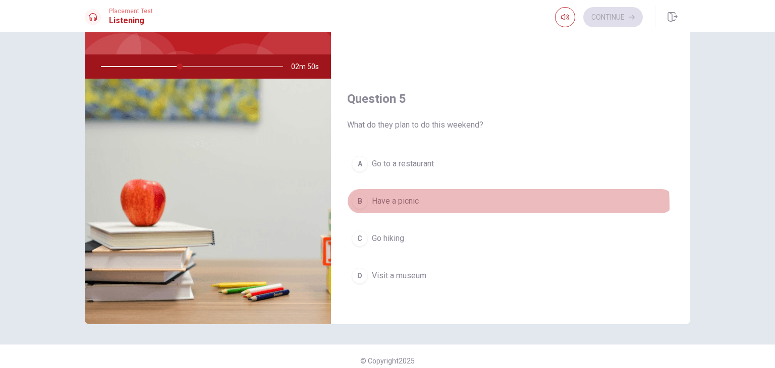
click at [405, 203] on span "Have a picnic" at bounding box center [395, 201] width 47 height 12
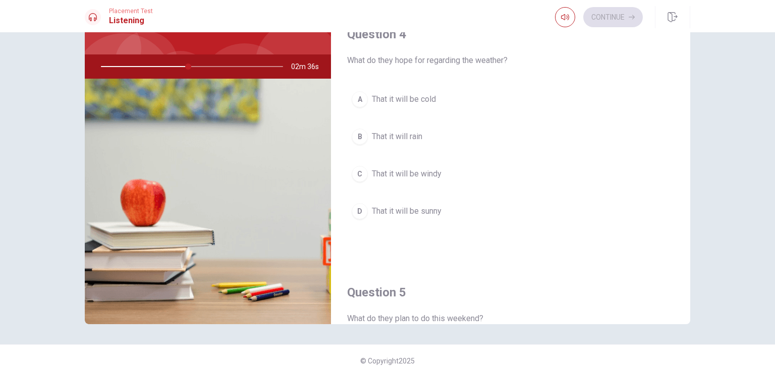
scroll to position [744, 0]
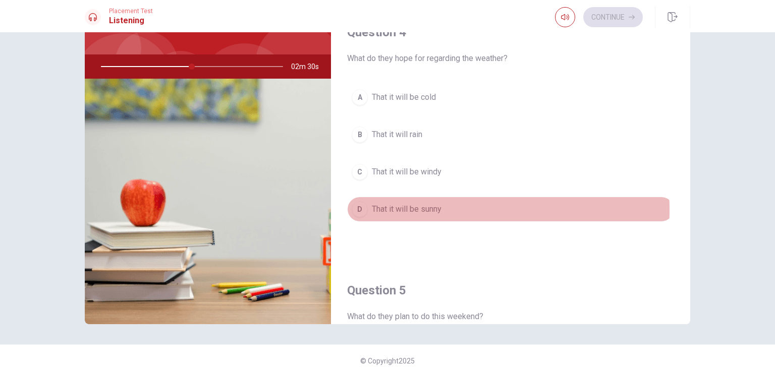
click at [414, 207] on span "That it will be sunny" at bounding box center [407, 209] width 70 height 12
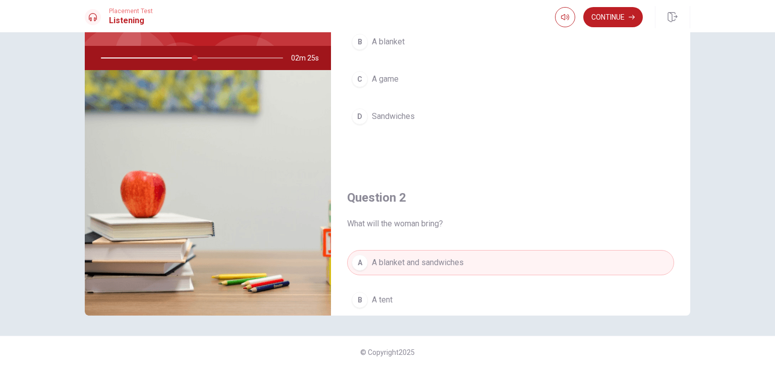
scroll to position [0, 0]
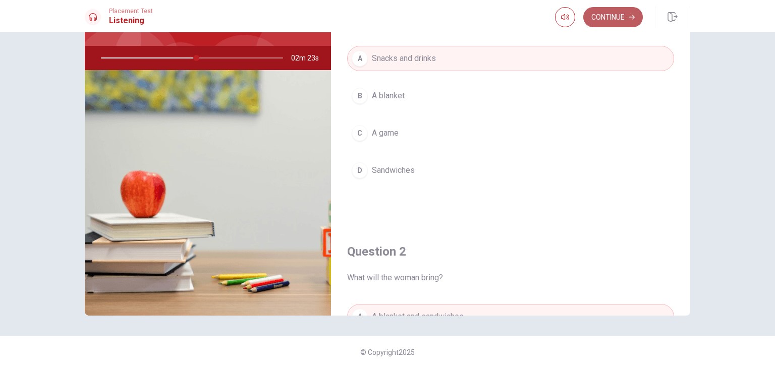
click at [623, 16] on button "Continue" at bounding box center [613, 17] width 60 height 20
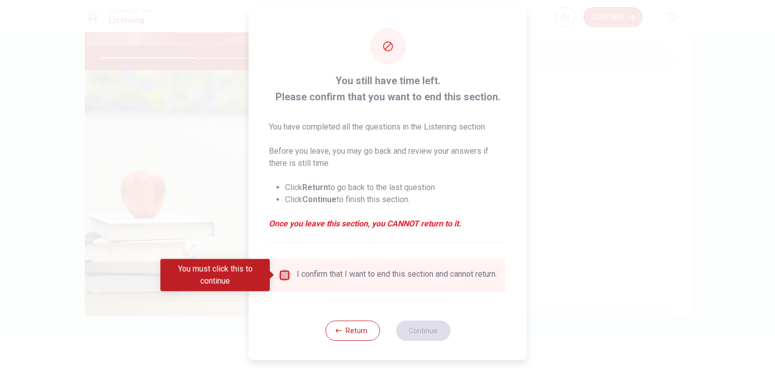
click at [283, 276] on input "You must click this to continue" at bounding box center [284, 275] width 12 height 12
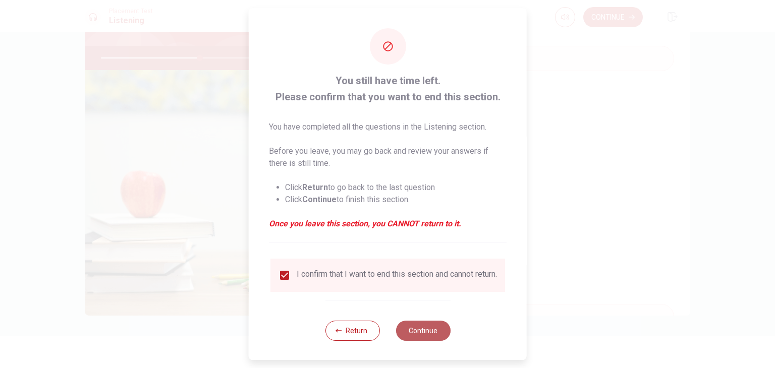
click at [405, 335] on button "Continue" at bounding box center [422, 331] width 54 height 20
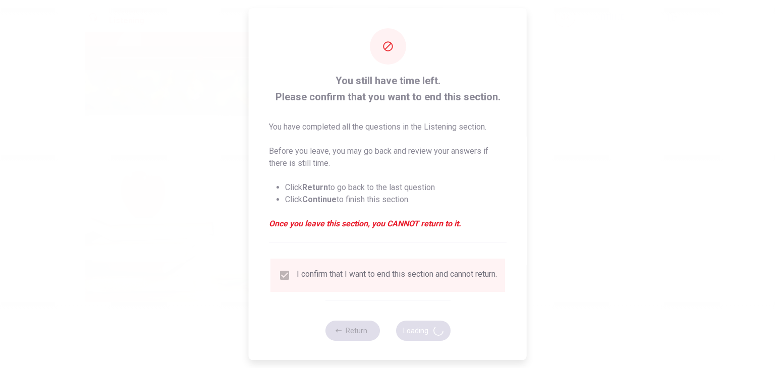
type input "55"
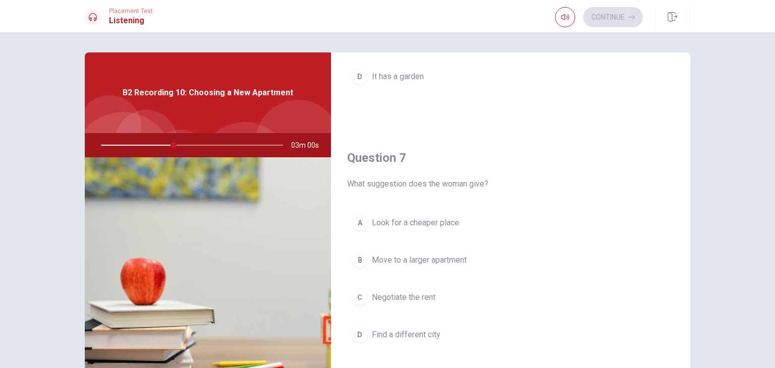
scroll to position [184, 0]
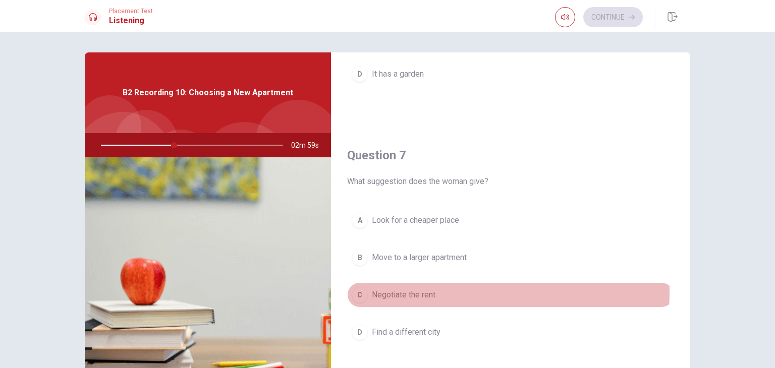
click at [419, 290] on span "Negotiate the rent" at bounding box center [404, 295] width 64 height 12
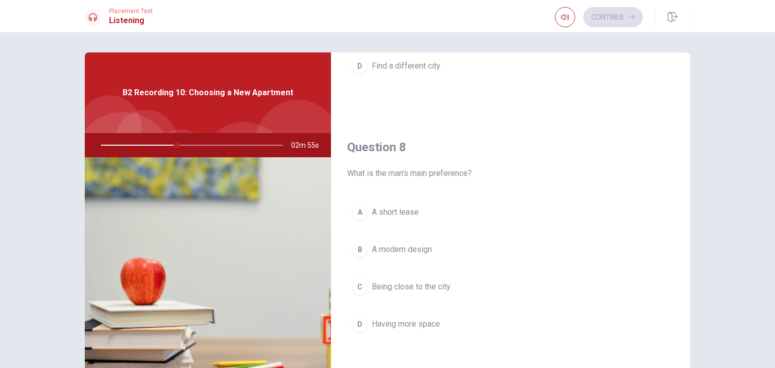
scroll to position [452, 0]
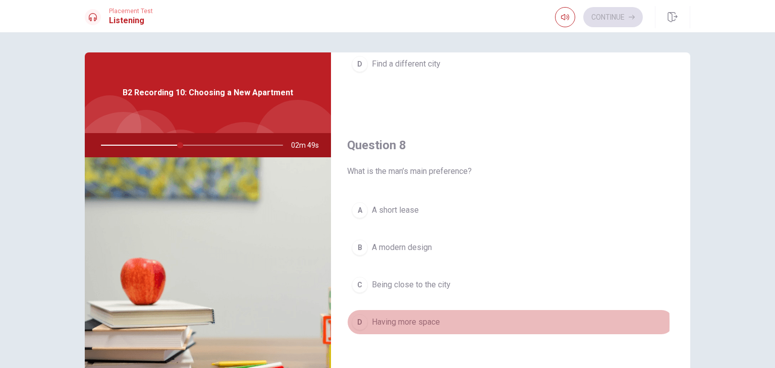
click at [372, 320] on span "Having more space" at bounding box center [406, 322] width 68 height 12
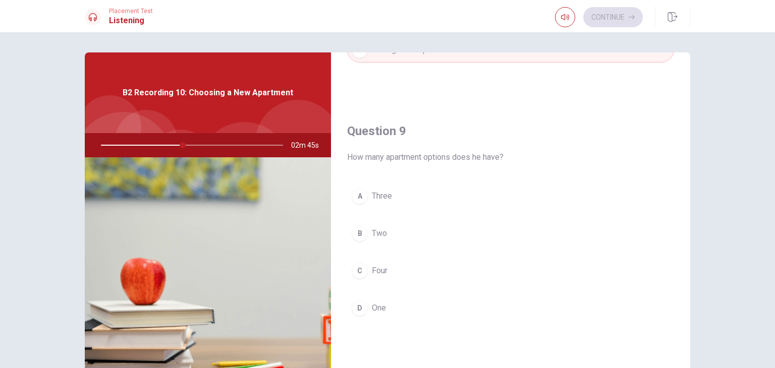
scroll to position [726, 0]
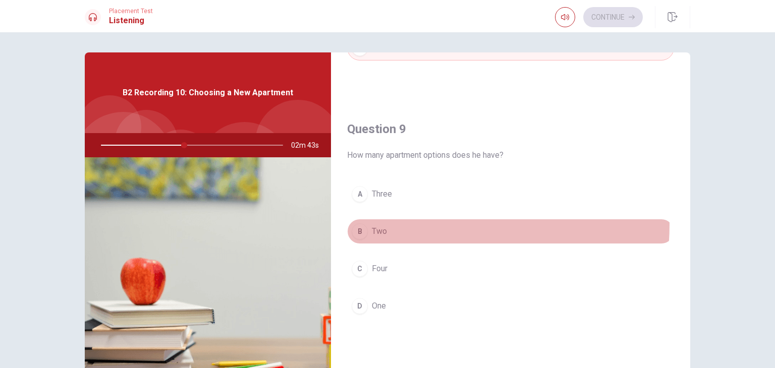
click at [370, 221] on button "B Two" at bounding box center [510, 231] width 327 height 25
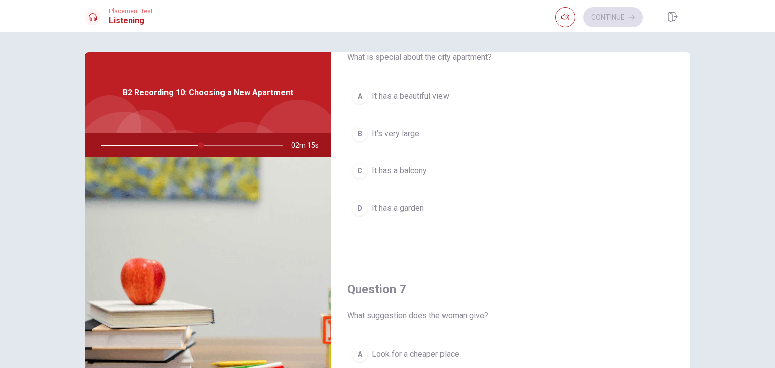
scroll to position [62, 0]
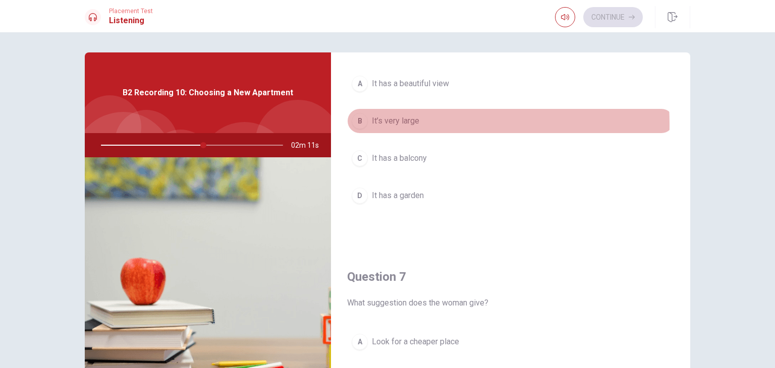
click at [361, 124] on div "B" at bounding box center [359, 121] width 16 height 16
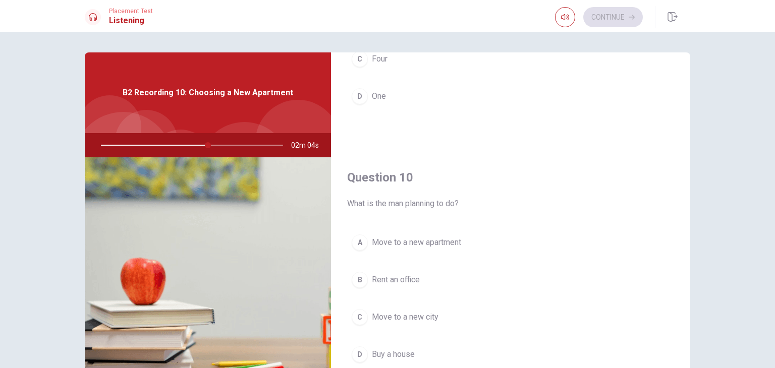
scroll to position [87, 0]
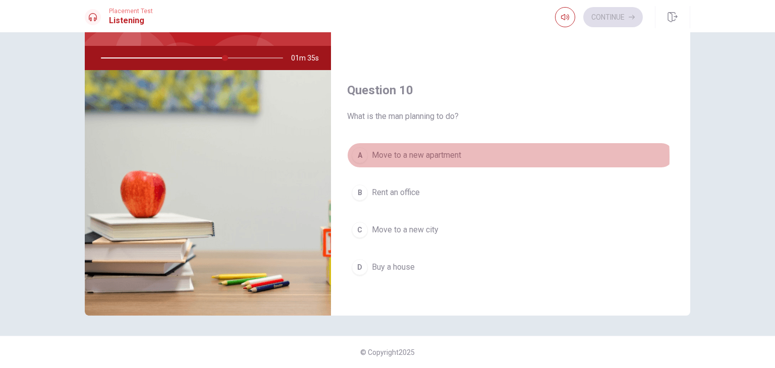
click at [448, 153] on span "Move to a new apartment" at bounding box center [416, 155] width 89 height 12
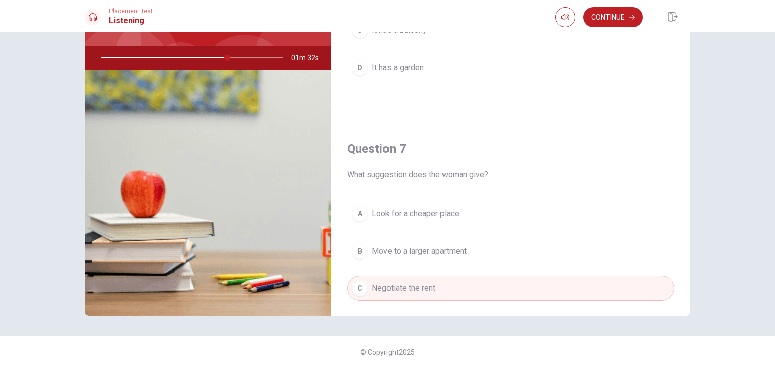
scroll to position [0, 0]
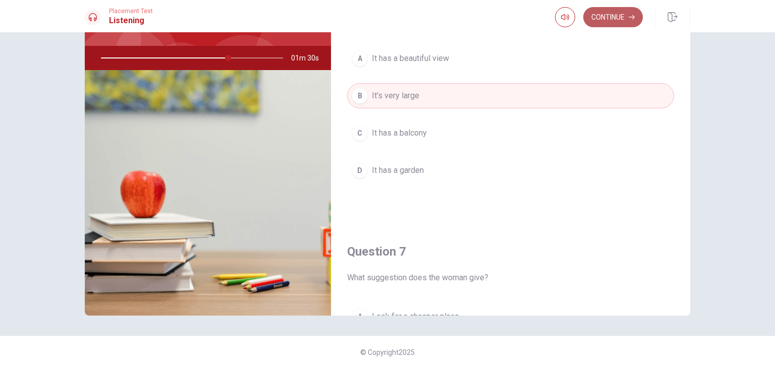
click at [625, 14] on button "Continue" at bounding box center [613, 17] width 60 height 20
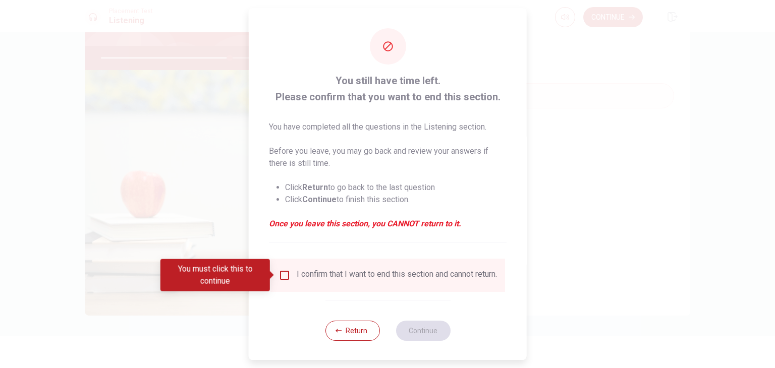
click at [288, 276] on div "I confirm that I want to end this section and cannot return." at bounding box center [387, 275] width 218 height 12
click at [274, 272] on span at bounding box center [273, 275] width 6 height 8
click at [276, 273] on div "You must click this to continue" at bounding box center [218, 275] width 116 height 32
click at [280, 275] on input "You must click this to continue" at bounding box center [284, 275] width 12 height 12
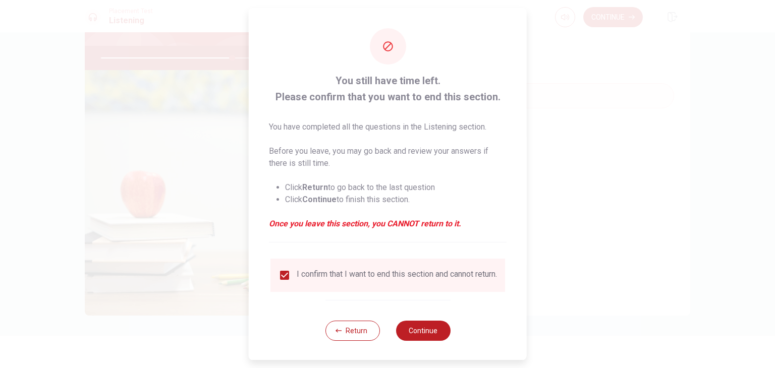
scroll to position [8, 0]
click at [424, 335] on button "Continue" at bounding box center [422, 330] width 54 height 20
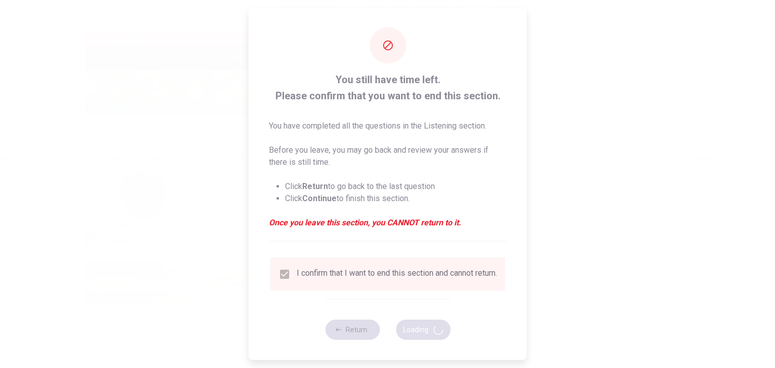
type input "73"
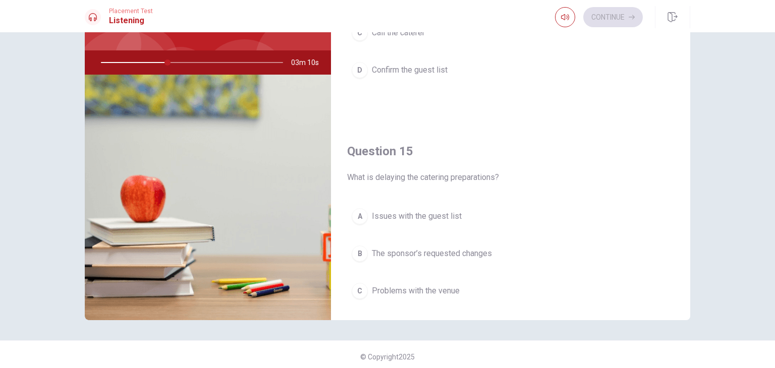
scroll to position [877, 0]
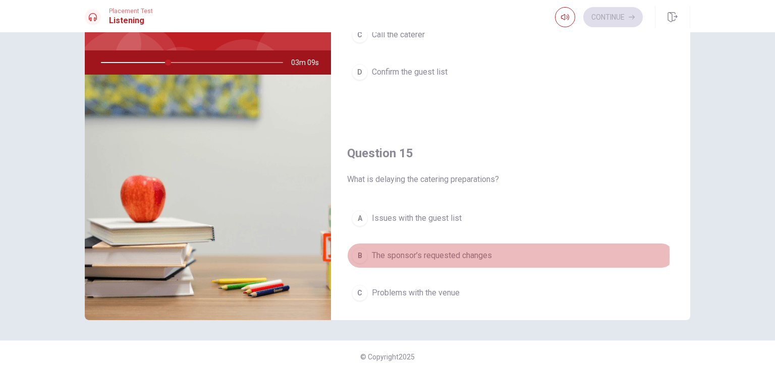
click at [356, 252] on div "B" at bounding box center [359, 256] width 16 height 16
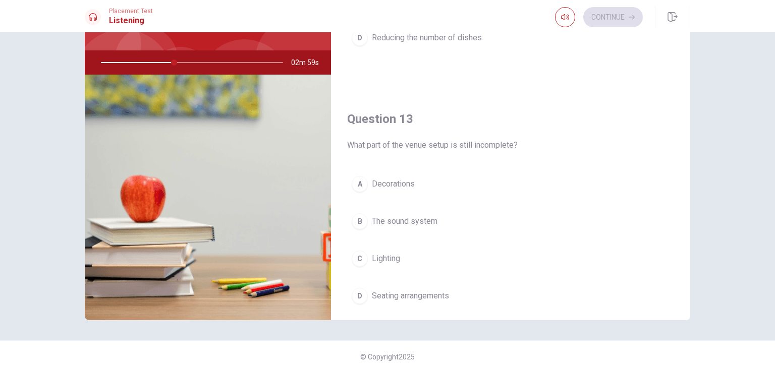
scroll to position [476, 0]
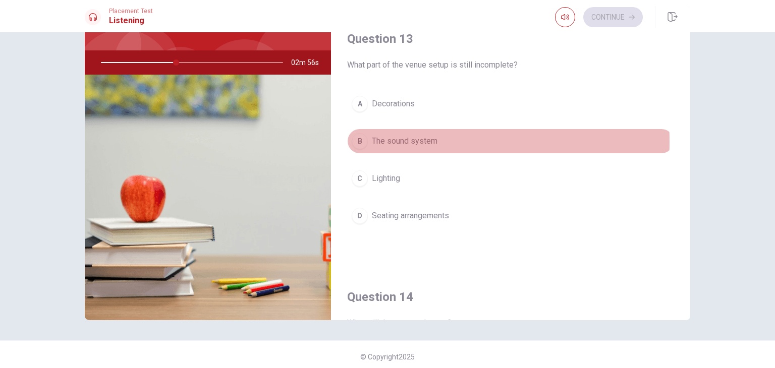
click at [361, 140] on div "B" at bounding box center [359, 141] width 16 height 16
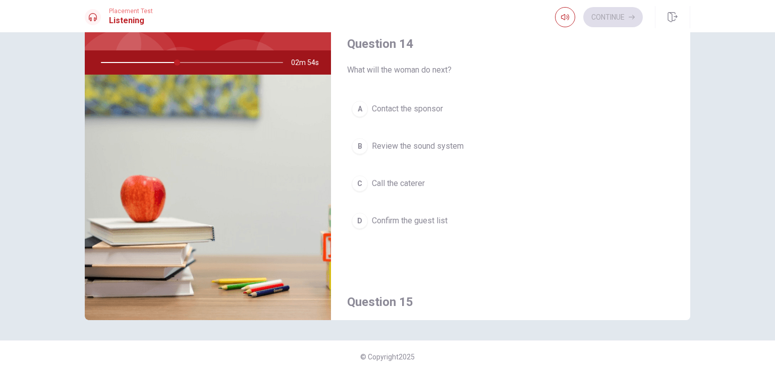
scroll to position [728, 0]
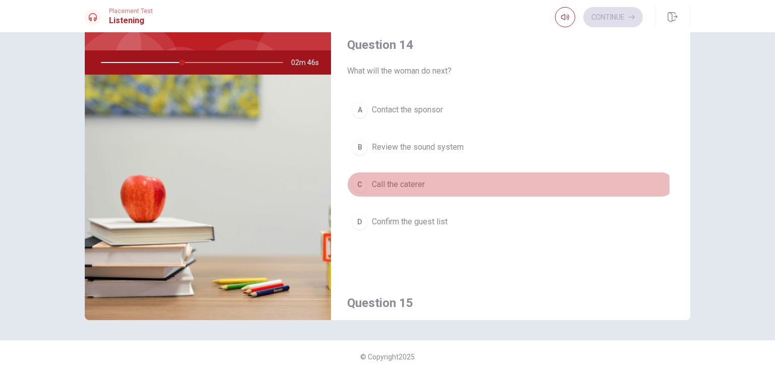
click at [362, 184] on div "C" at bounding box center [359, 184] width 16 height 16
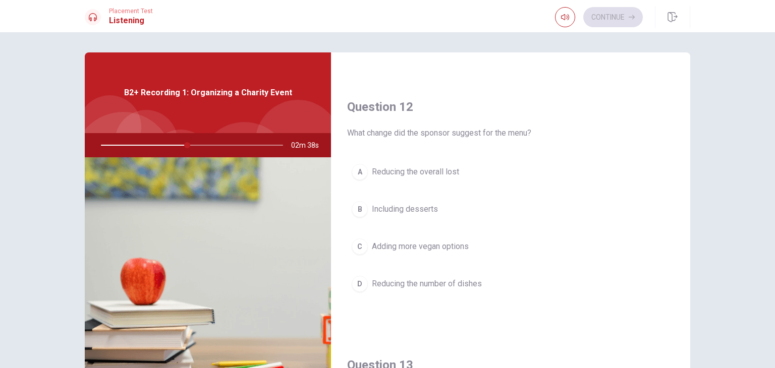
scroll to position [232, 0]
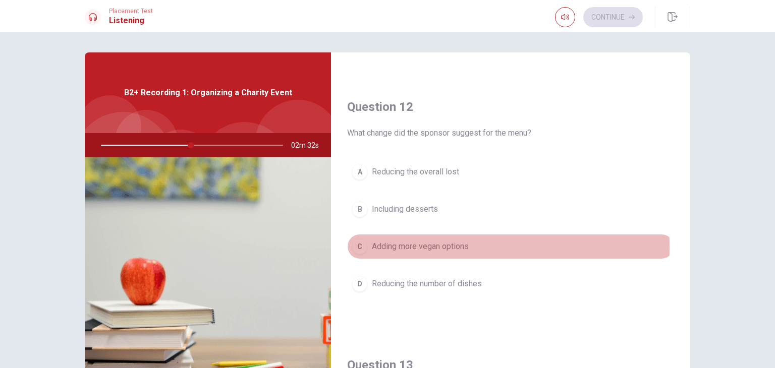
click at [359, 245] on div "C" at bounding box center [359, 247] width 16 height 16
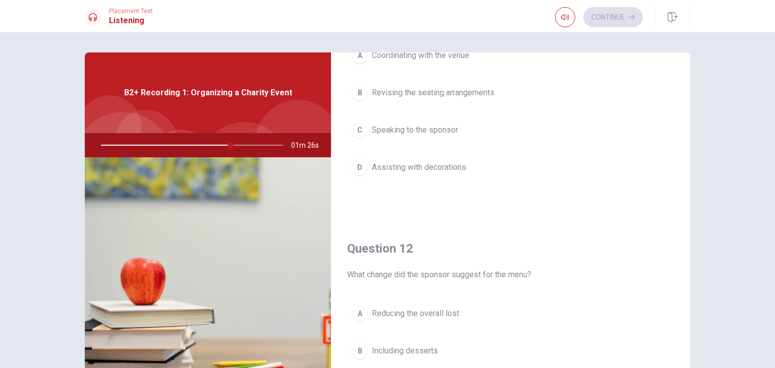
scroll to position [0, 0]
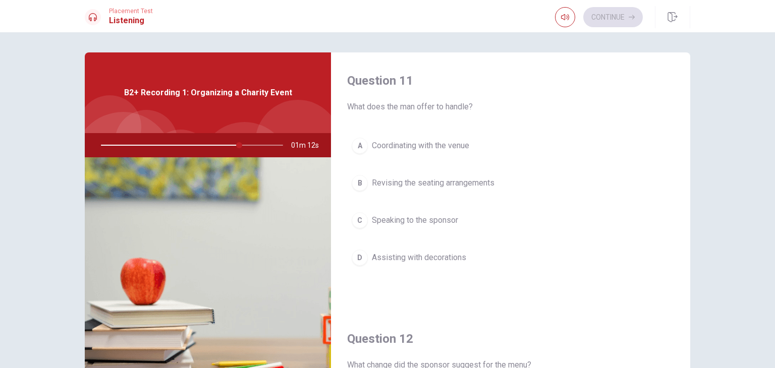
click at [357, 225] on div "C" at bounding box center [359, 220] width 16 height 16
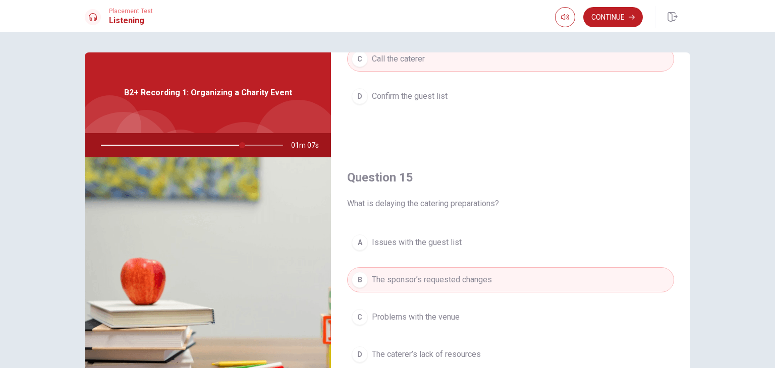
scroll to position [87, 0]
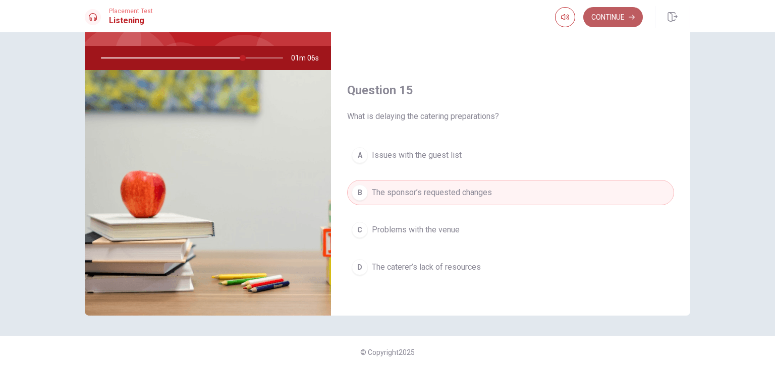
click at [625, 10] on button "Continue" at bounding box center [613, 17] width 60 height 20
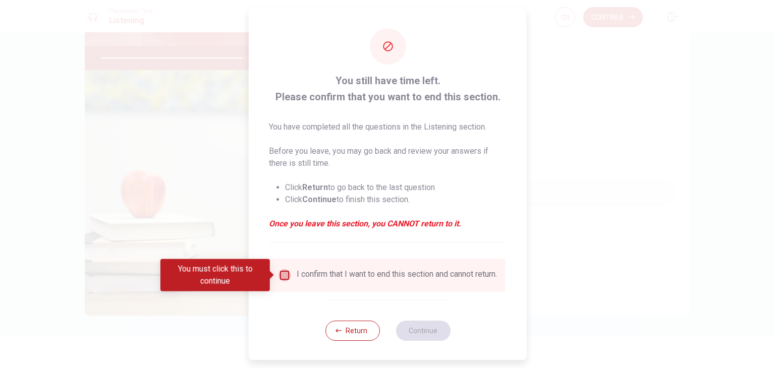
click at [284, 274] on input "You must click this to continue" at bounding box center [284, 275] width 12 height 12
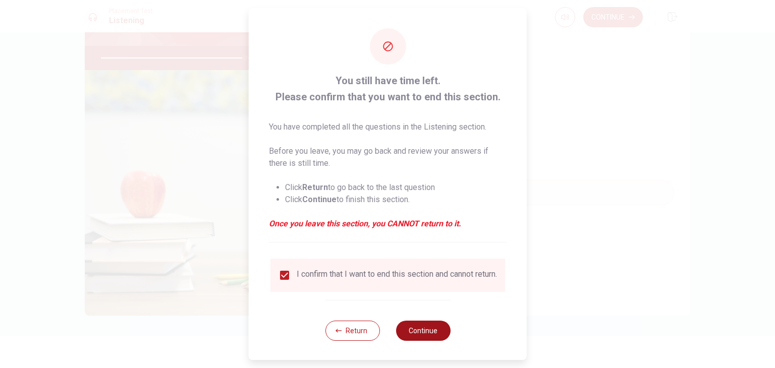
click at [432, 337] on button "Continue" at bounding box center [422, 331] width 54 height 20
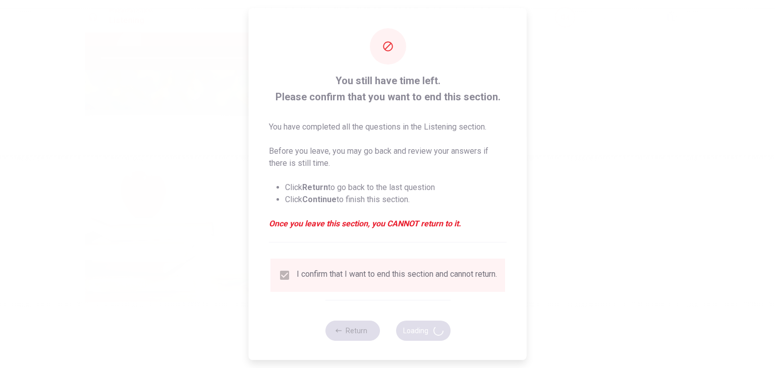
type input "80"
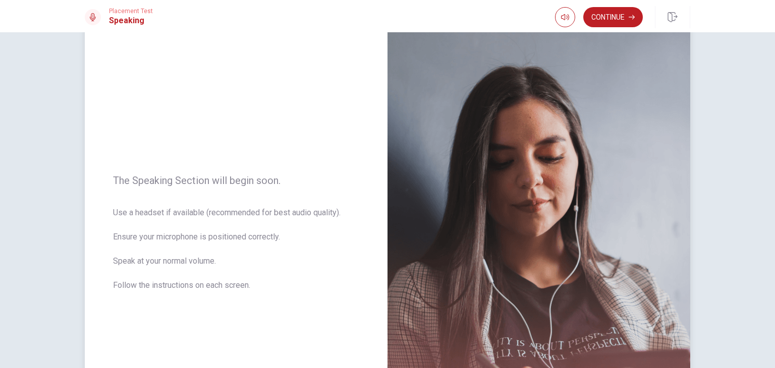
scroll to position [0, 0]
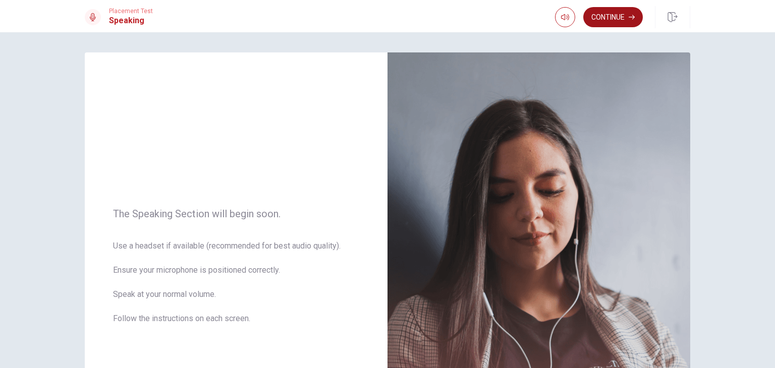
click at [615, 22] on button "Continue" at bounding box center [613, 17] width 60 height 20
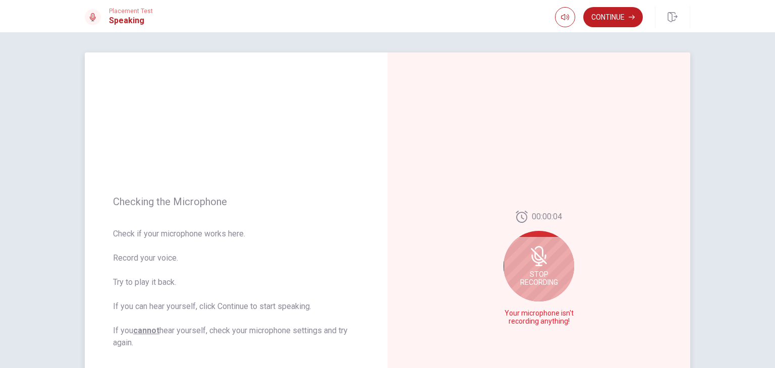
scroll to position [54, 0]
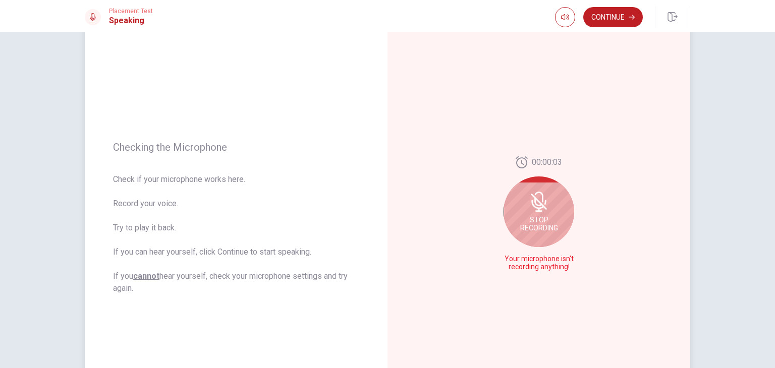
click at [532, 225] on span "Stop Recording" at bounding box center [539, 224] width 38 height 16
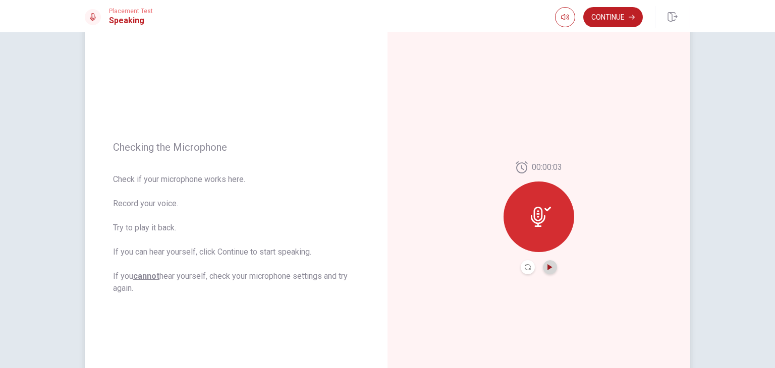
click at [547, 269] on icon "Play Audio" at bounding box center [549, 267] width 5 height 6
click at [547, 269] on icon "Pause Audio" at bounding box center [549, 267] width 5 height 6
click at [538, 222] on icon at bounding box center [537, 217] width 15 height 20
click at [549, 272] on button "Play Audio" at bounding box center [550, 267] width 14 height 14
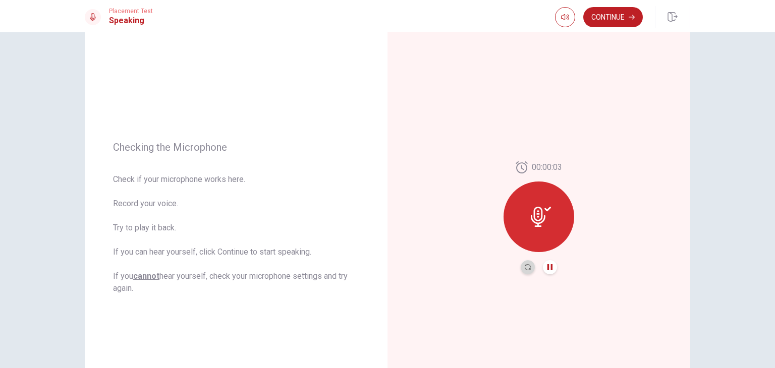
click at [526, 270] on button "Record Again" at bounding box center [527, 267] width 14 height 14
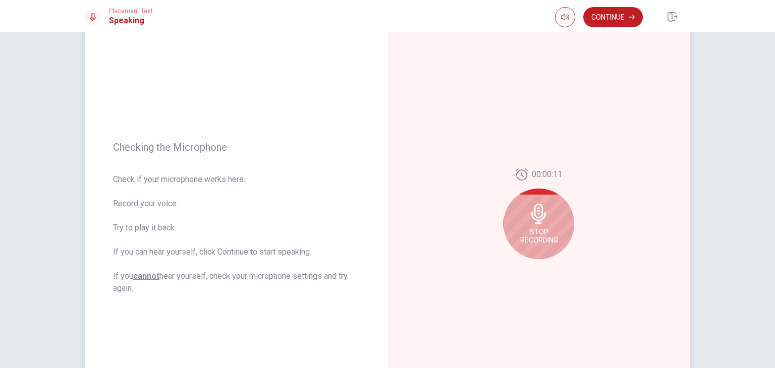
click at [542, 238] on span "Stop Recording" at bounding box center [539, 236] width 38 height 16
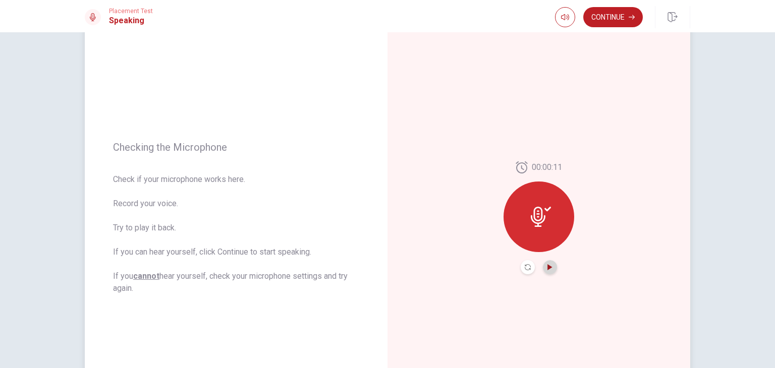
click at [548, 267] on icon "Play Audio" at bounding box center [549, 267] width 5 height 6
click at [612, 16] on button "Continue" at bounding box center [613, 17] width 60 height 20
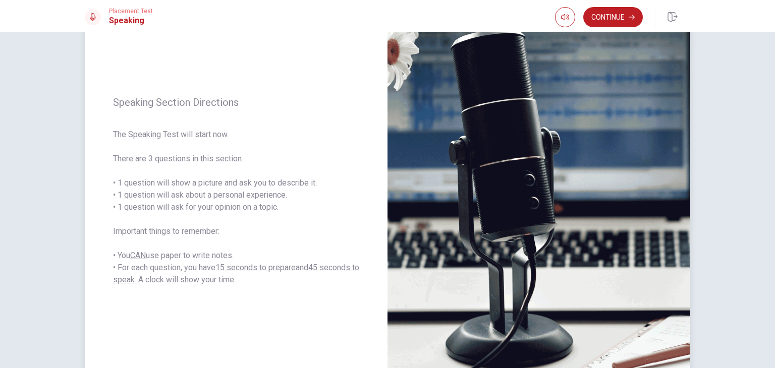
scroll to position [0, 0]
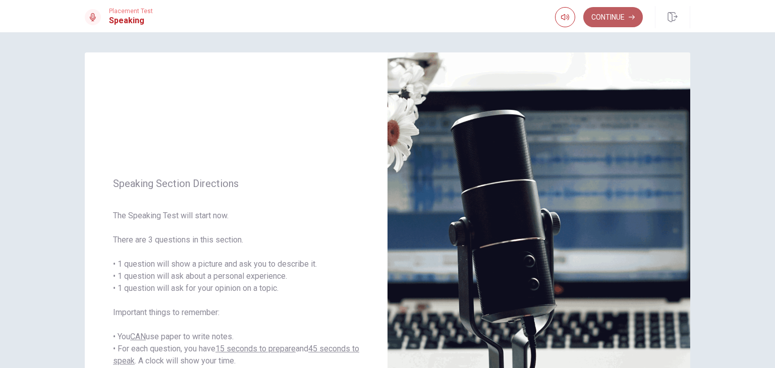
click at [607, 17] on button "Continue" at bounding box center [613, 17] width 60 height 20
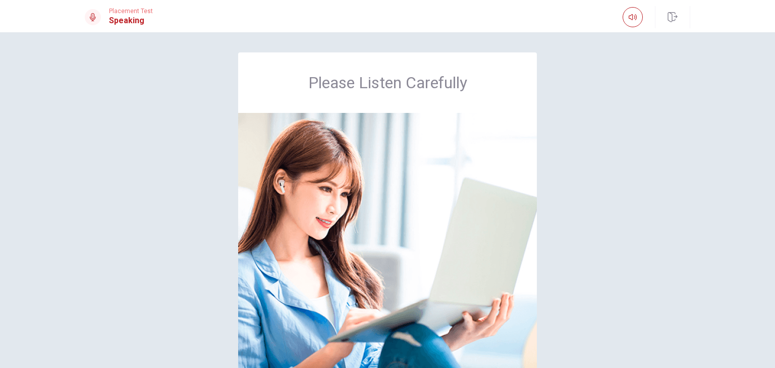
click at [545, 311] on div "Please Listen Carefully" at bounding box center [387, 220] width 637 height 337
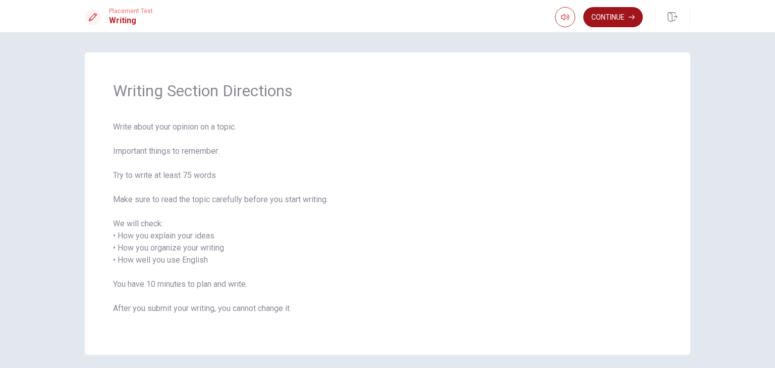
click at [601, 15] on button "Continue" at bounding box center [613, 17] width 60 height 20
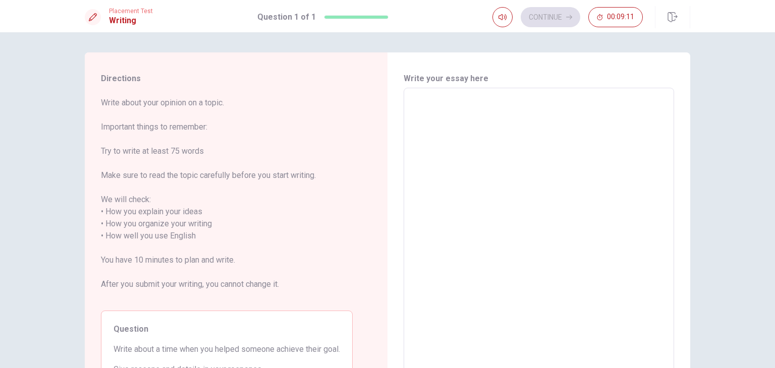
click at [526, 147] on textarea at bounding box center [538, 230] width 256 height 268
type textarea "h"
type textarea "x"
type textarea "he"
type textarea "x"
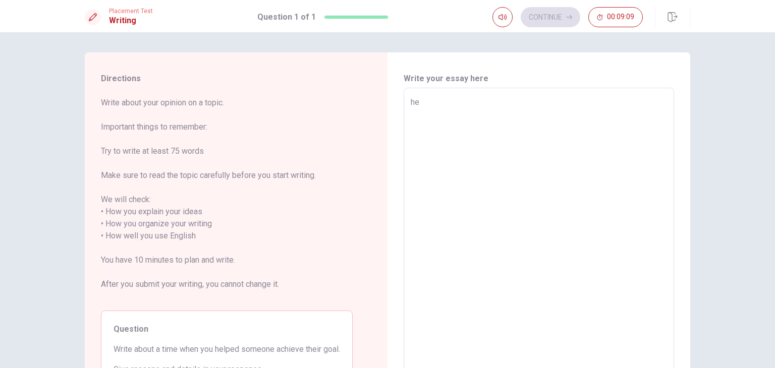
type textarea "hel"
type textarea "x"
type textarea "help"
type textarea "x"
type textarea "help"
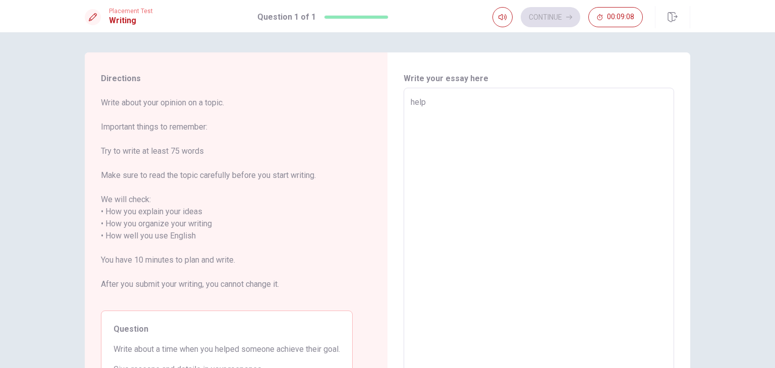
type textarea "x"
type textarea "help m"
type textarea "x"
type textarea "help my"
type textarea "x"
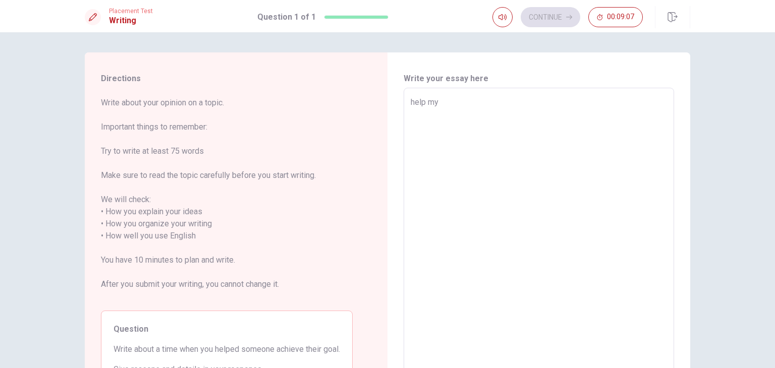
type textarea "help my"
type textarea "x"
type textarea "help my n"
type textarea "x"
type textarea "help my ne"
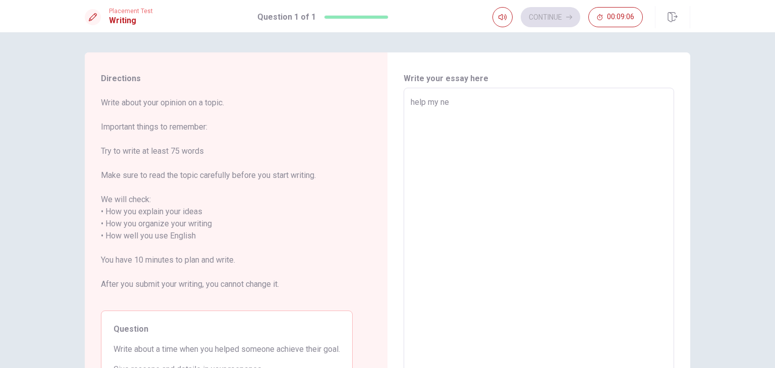
type textarea "x"
type textarea "help my new"
type textarea "x"
type textarea "help my new"
type textarea "x"
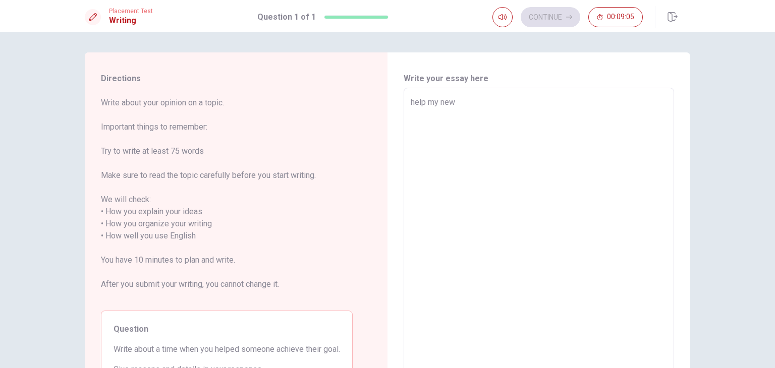
type textarea "help my new c"
type textarea "x"
type textarea "help my new co"
type textarea "x"
type textarea "help my new col"
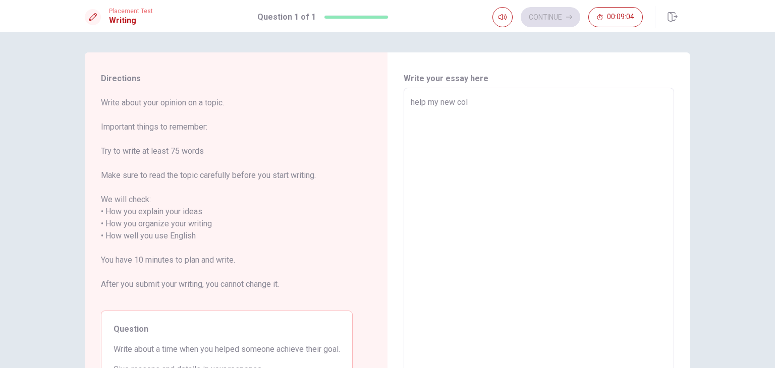
type textarea "x"
type textarea "help my new coll"
type textarea "x"
type textarea "help my new colle"
type textarea "x"
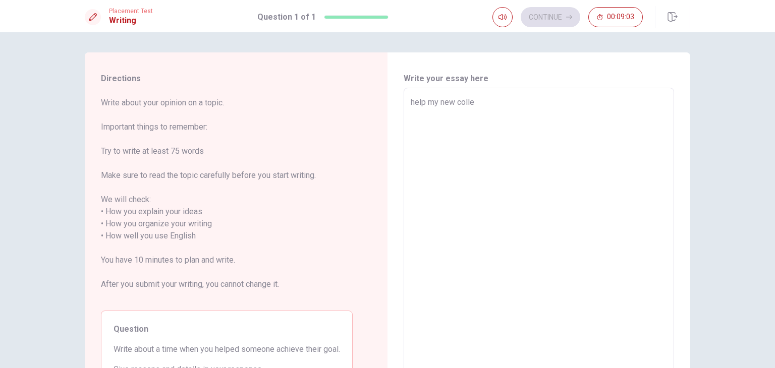
type textarea "help my new colleg"
type textarea "x"
type textarea "help my new collegu"
type textarea "x"
type textarea "help my new collegue"
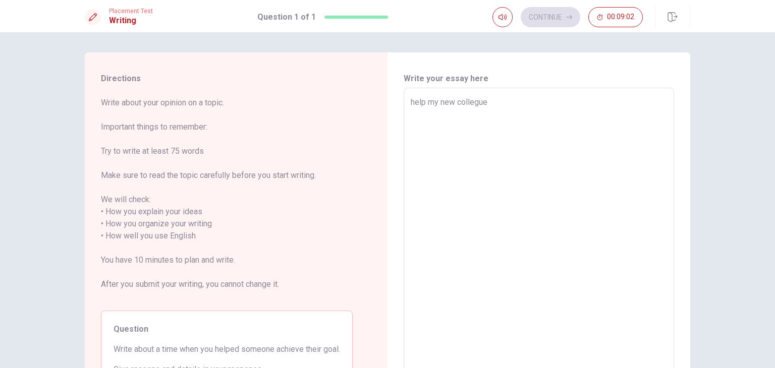
type textarea "x"
type textarea "help my new collegu"
type textarea "x"
type textarea "help my new collegu"
type textarea "x"
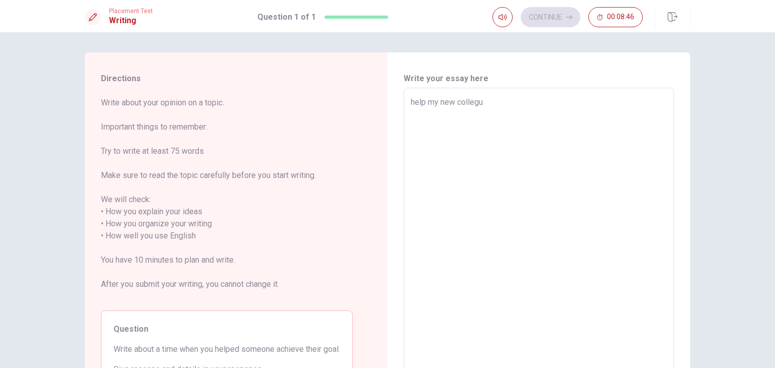
type textarea "help my new collegu"
type textarea "x"
type textarea "help my new colleg"
type textarea "x"
type textarea "help my new colle"
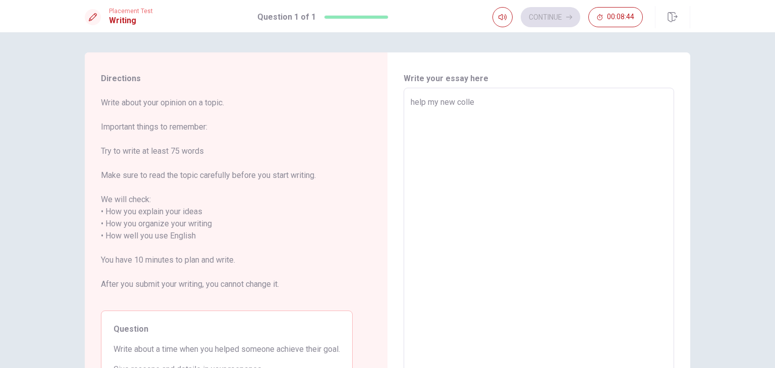
type textarea "x"
type textarea "help my new collea"
type textarea "x"
type textarea "help my new colleag"
type textarea "x"
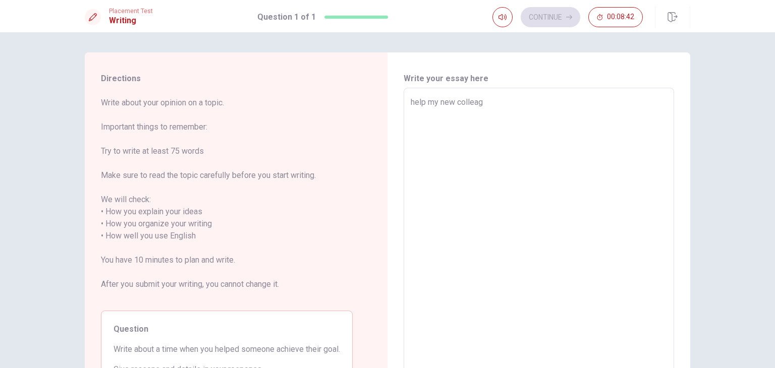
type textarea "help my new collea"
type textarea "x"
type textarea "help my new colle"
type textarea "x"
type textarea "help my new coll"
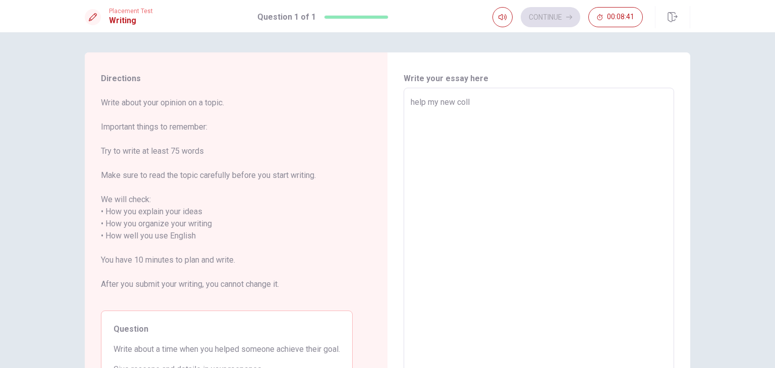
type textarea "x"
type textarea "help my new col"
type textarea "x"
type textarea "help my new co"
type textarea "x"
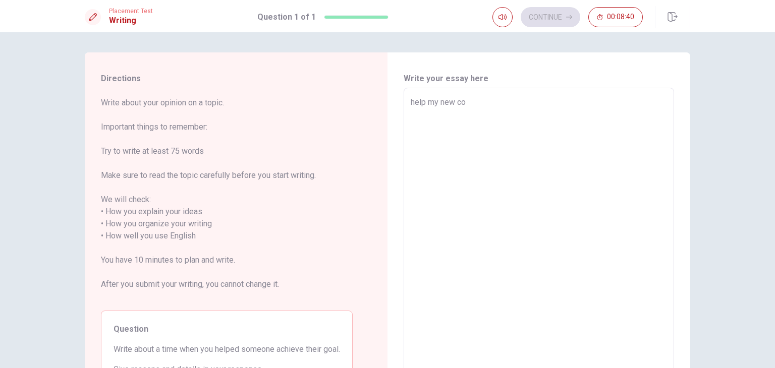
type textarea "help my new c"
type textarea "x"
type textarea "help my new"
type textarea "x"
type textarea "help my new"
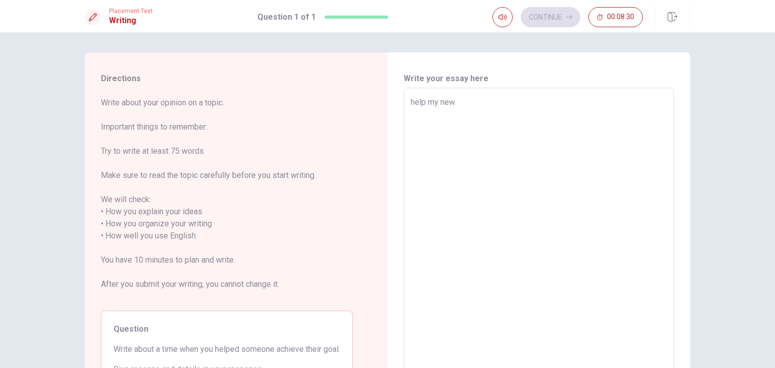
type textarea "x"
type textarea "help my new"
type textarea "x"
type textarea "help my new c"
type textarea "x"
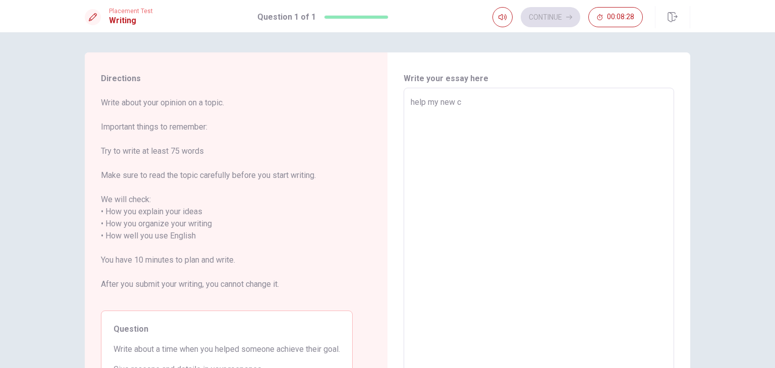
type textarea "help my new cl"
type textarea "x"
type textarea "help my new cla"
type textarea "x"
type textarea "help my new cl"
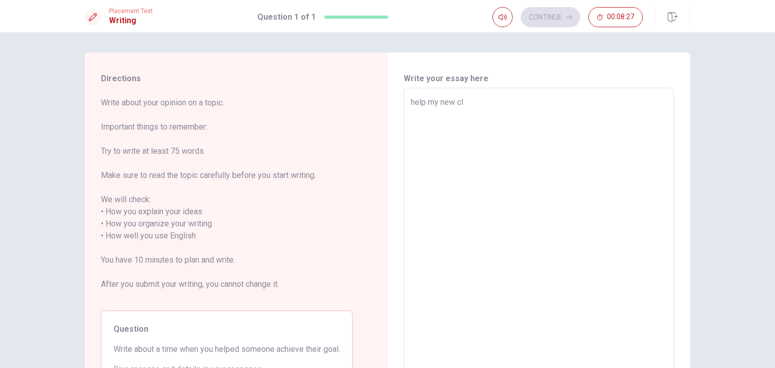
type textarea "x"
type textarea "help my new c"
type textarea "x"
type textarea "help my new"
type textarea "x"
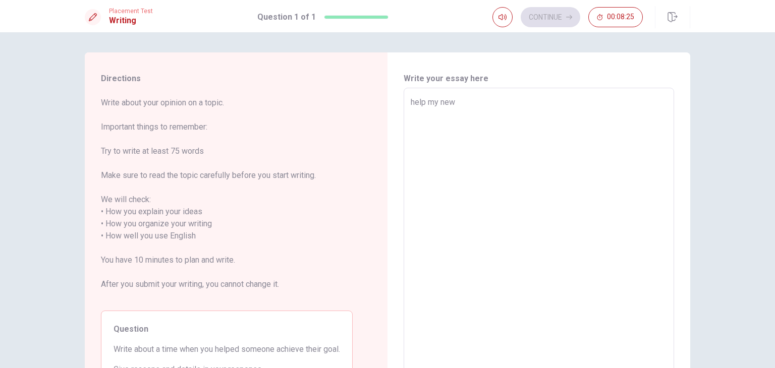
type textarea "help my new m"
type textarea "x"
type textarea "help my new ma"
type textarea "x"
type textarea "help my new mat"
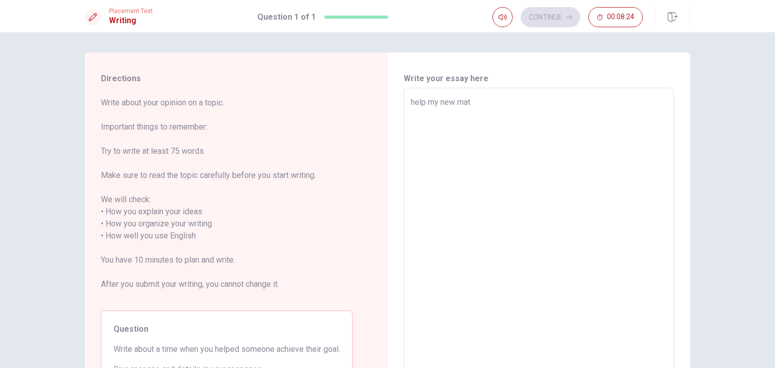
type textarea "x"
type textarea "help my new mate"
type textarea "x"
type textarea "help my new mate"
type textarea "x"
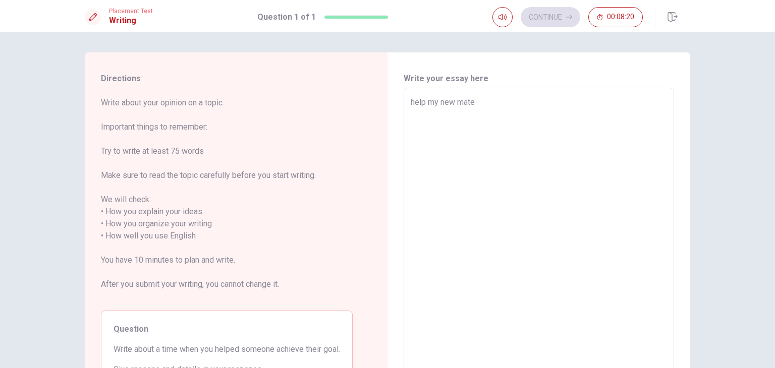
type textarea "help my new mate m"
type textarea "x"
type textarea "help my new mate ma"
type textarea "x"
type textarea "help my new mate mak"
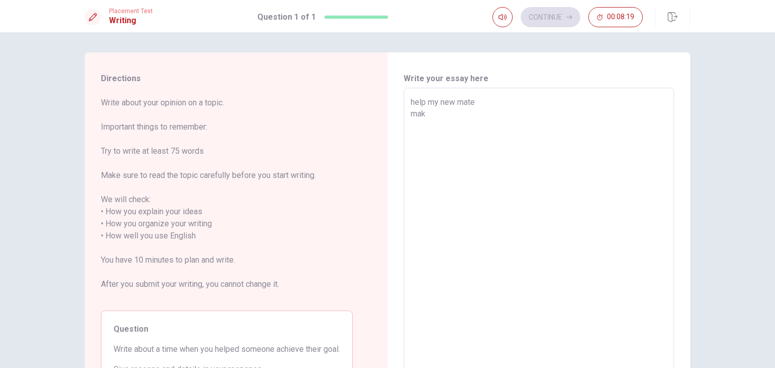
type textarea "x"
type textarea "help my new mate make"
type textarea "x"
type textarea "help my new mate make"
type textarea "x"
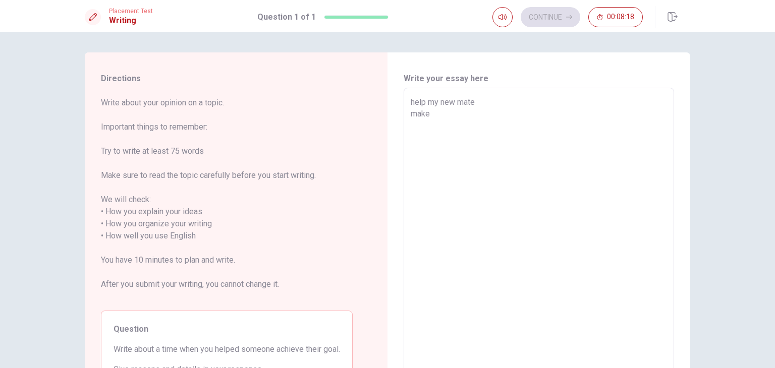
type textarea "help my new mate make a"
type textarea "x"
type textarea "help my new mate make a"
type textarea "x"
type textarea "help my new mate make a p"
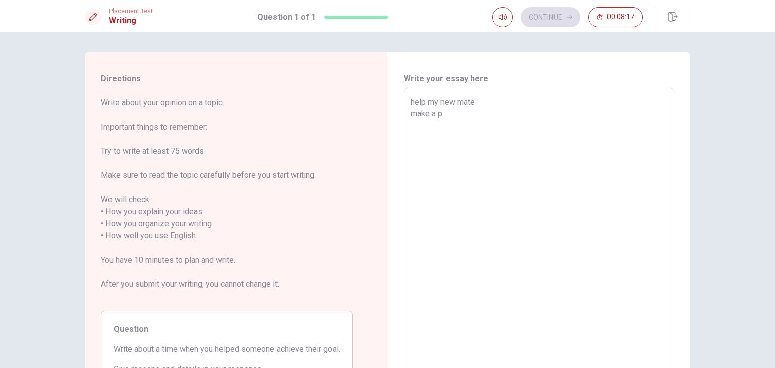
type textarea "x"
type textarea "help my new mate make a pr"
type textarea "x"
type textarea "help my new mate make a pre"
type textarea "x"
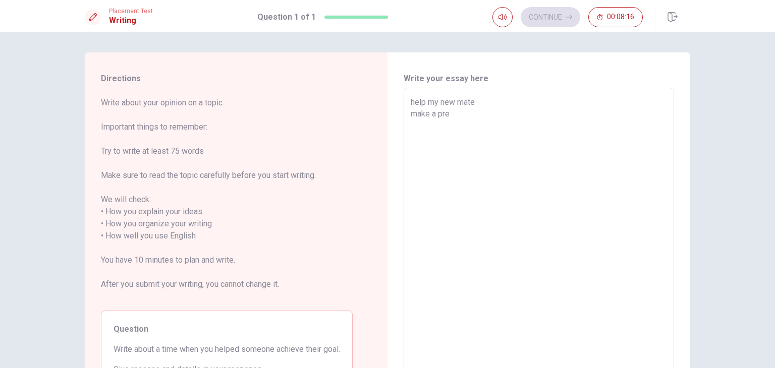
type textarea "help my new mate make a pres"
type textarea "x"
type textarea "help my new mate make a prese"
type textarea "x"
type textarea "help my new mate make a presen"
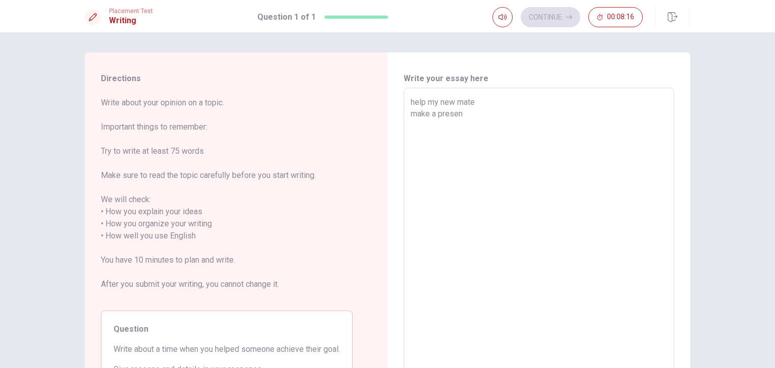
type textarea "x"
type textarea "help my new mate make a present"
type textarea "x"
type textarea "help my new mate make a presenta"
type textarea "x"
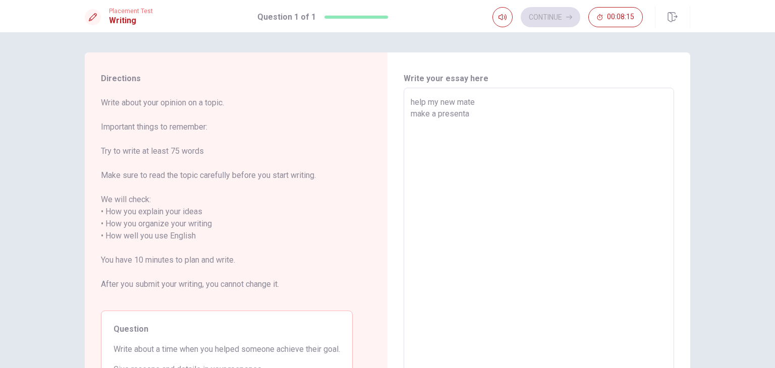
type textarea "help my new mate make a presentat"
type textarea "x"
type textarea "help my new mate make a presentati"
type textarea "x"
type textarea "help my new mate make a presentatio"
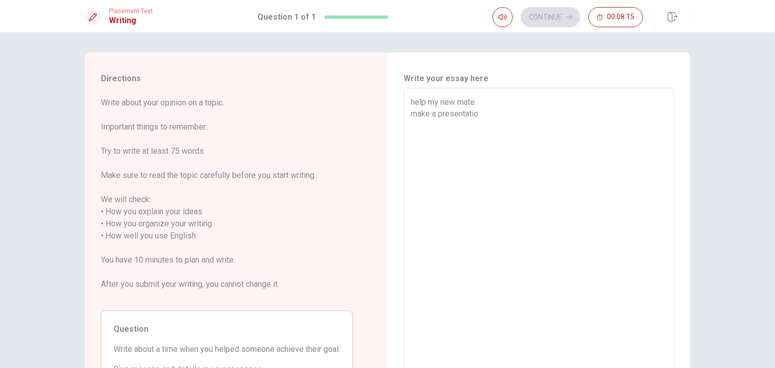
type textarea "x"
type textarea "help my new mate make a presentation"
type textarea "x"
type textarea "help my new mate make a presentation"
type textarea "x"
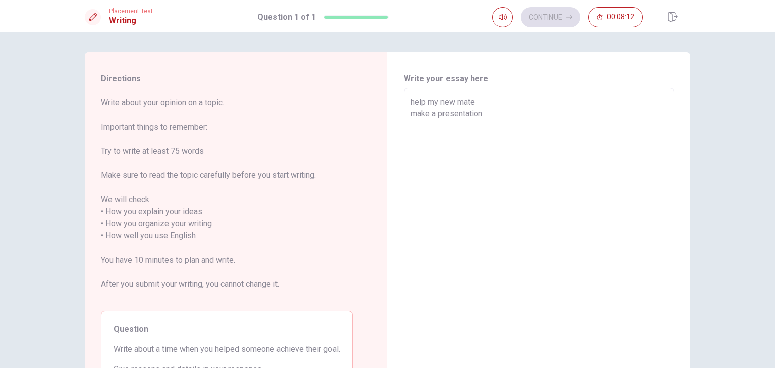
type textarea "help my new mate make a presentation"
type textarea "x"
type textarea "help my new mate make a presentation,"
type textarea "x"
type textarea "help my new mate make a presentation,"
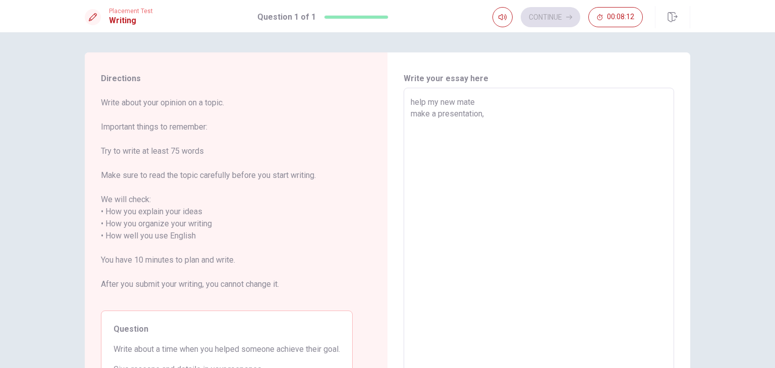
type textarea "x"
type textarea "help my new mate make a presentation, f"
type textarea "x"
type textarea "help my new mate make a presentation, fi"
type textarea "x"
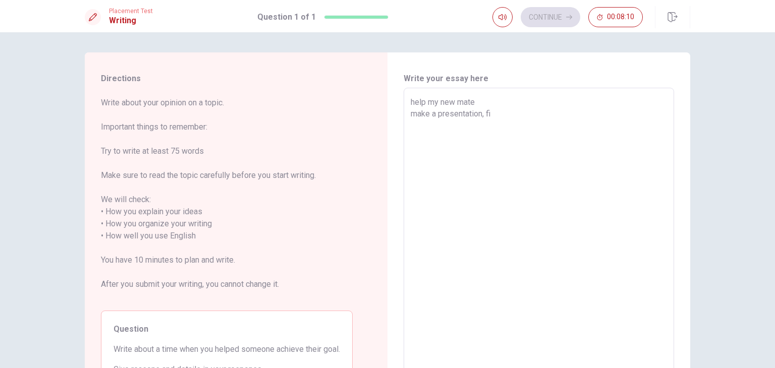
type textarea "help my new mate make a presentation, fir"
type textarea "x"
type textarea "help my new mate make a presentation, firs"
type textarea "x"
type textarea "help my new mate make a presentation, first"
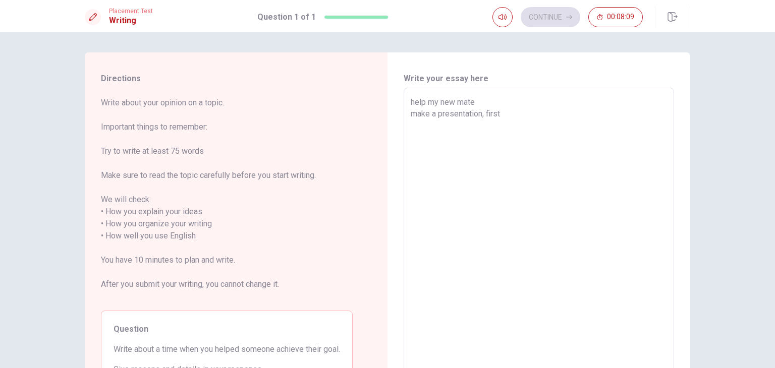
type textarea "x"
type textarea "help my new mate make a presentation, firstt"
type textarea "x"
type textarea "help my new mate make a presentation, firstt"
type textarea "x"
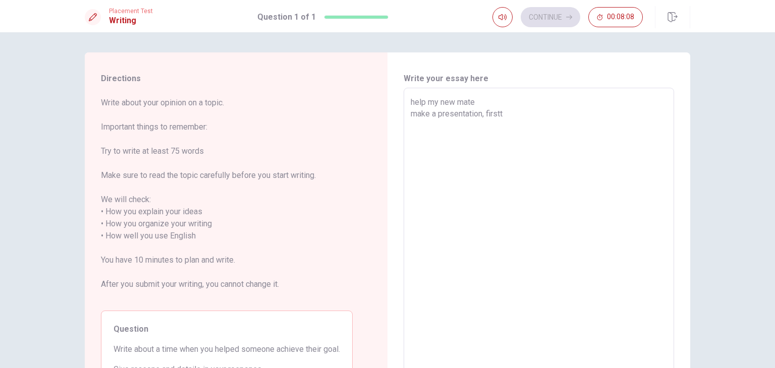
type textarea "help my new mate make a presentation, firstt"
type textarea "x"
type textarea "help my new mate make a presentation, first"
type textarea "x"
type textarea "help my new mate make a presentation, firs"
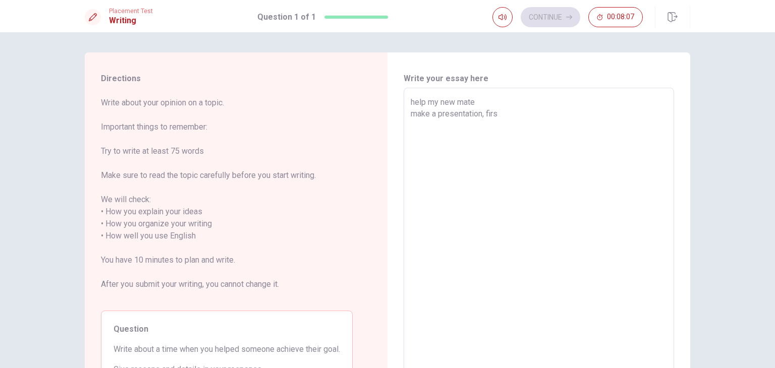
type textarea "x"
type textarea "help my new mate make a presentation, first"
type textarea "x"
type textarea "help my new mate make a presentation, first"
type textarea "x"
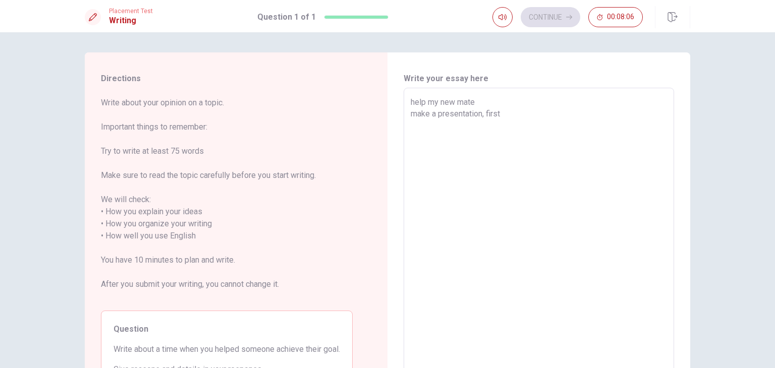
type textarea "help my new mate make a presentation, first t"
type textarea "x"
type textarea "help my new mate make a presentation, first ti"
type textarea "x"
type textarea "help my new mate make a presentation, first [PERSON_NAME]"
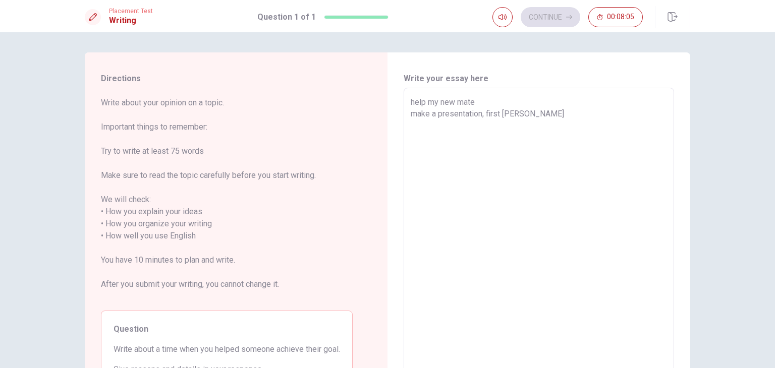
type textarea "x"
type textarea "help my new mate make a presentation, first time"
type textarea "x"
type textarea "help my new mate make a presentation, first time"
type textarea "x"
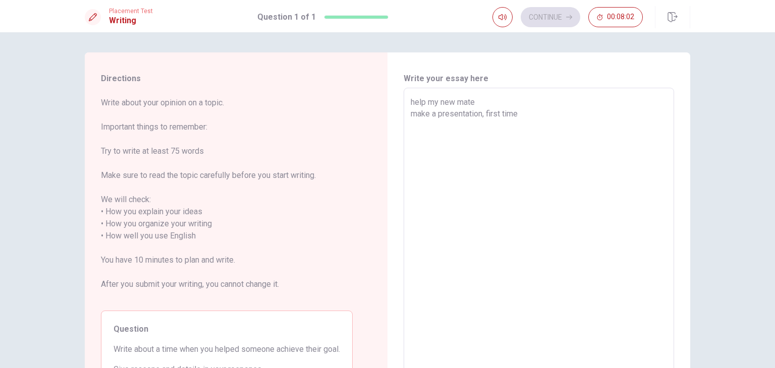
type textarea "help my new mate make a presentation, first time n"
type textarea "x"
type textarea "help my new mate make a presentation, first time ne"
type textarea "x"
type textarea "help my new mate make a presentation, first time ner"
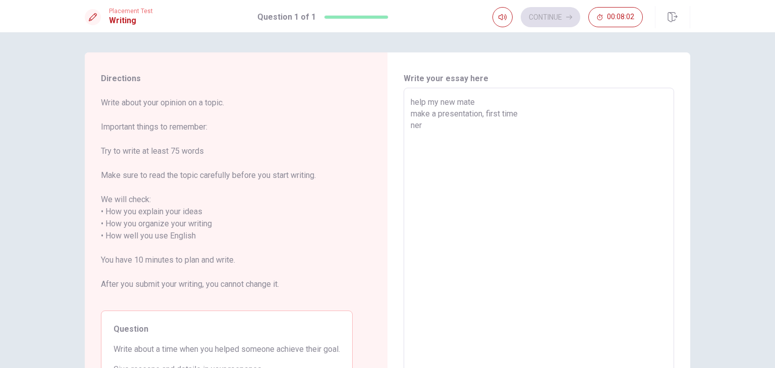
type textarea "x"
type textarea "help my new mate make a presentation, first time nerv"
type textarea "x"
type textarea "help my new mate make a presentation, first time nervo"
type textarea "x"
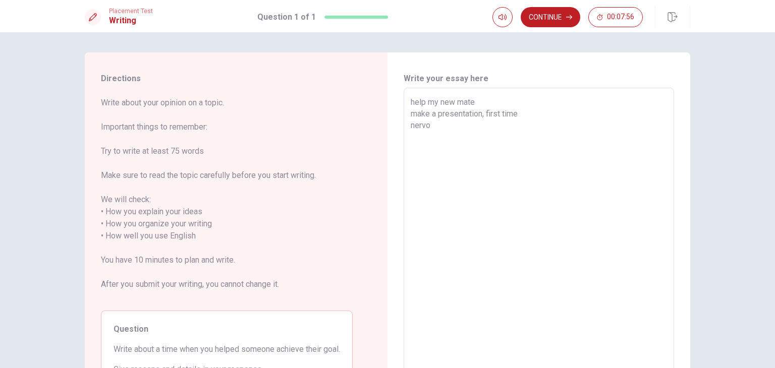
type textarea "help my new mate make a presentation, first time nervou"
type textarea "x"
type textarea "help my new mate make a presentation, first time nervous"
type textarea "x"
type textarea "help my new mate make a presentation, first time nervous"
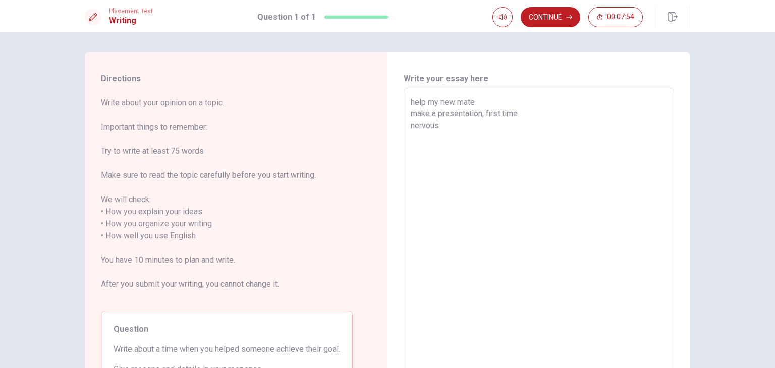
type textarea "x"
type textarea "help my new mate make a presentation, first time nervous"
type textarea "x"
type textarea "help my new mate make a presentation, first time nervous,"
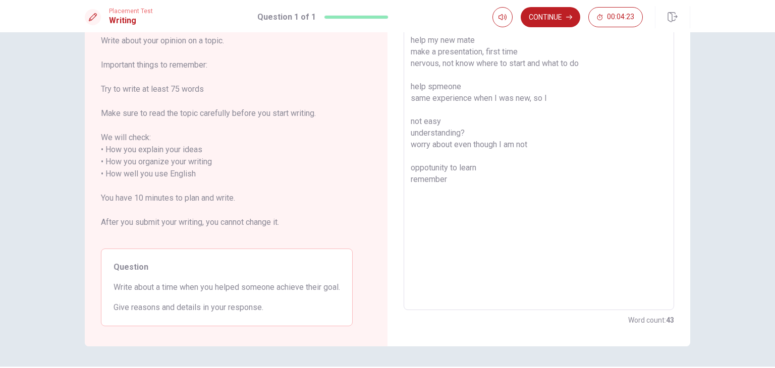
scroll to position [63, 0]
drag, startPoint x: 212, startPoint y: 287, endPoint x: 313, endPoint y: 286, distance: 101.4
click at [313, 286] on span "Write about a time when you helped someone achieve their goal." at bounding box center [226, 287] width 226 height 12
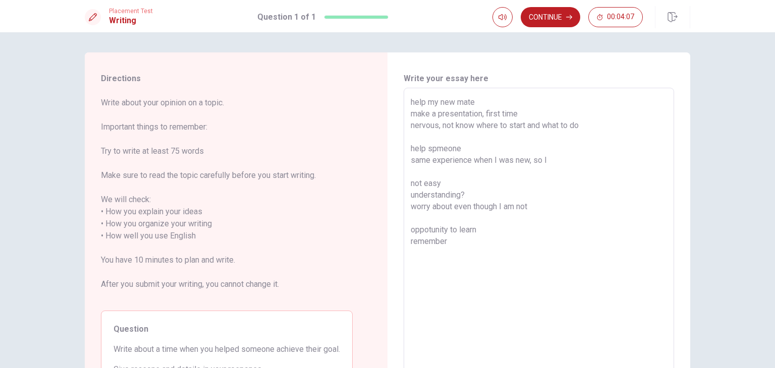
click at [446, 112] on textarea "help my new mate make a presentation, first time nervous, not know where to sta…" at bounding box center [538, 230] width 256 height 268
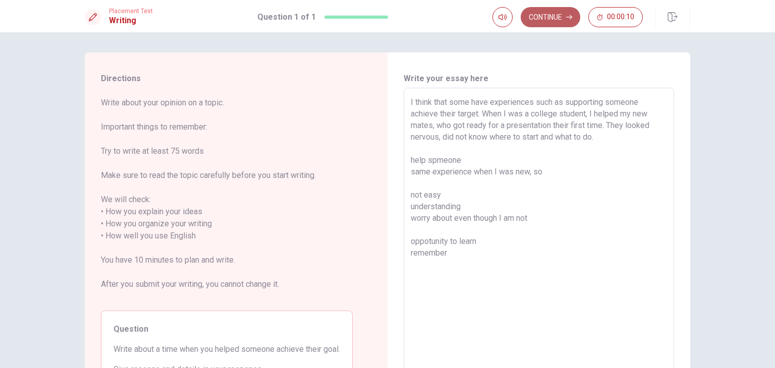
click at [561, 15] on button "Continue" at bounding box center [550, 17] width 60 height 20
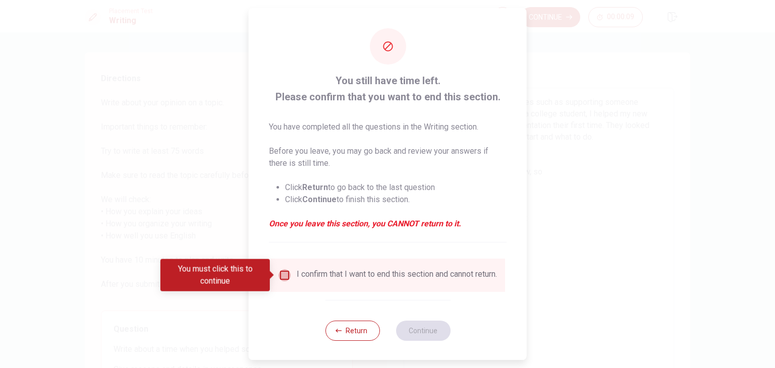
click at [284, 278] on input "You must click this to continue" at bounding box center [284, 275] width 12 height 12
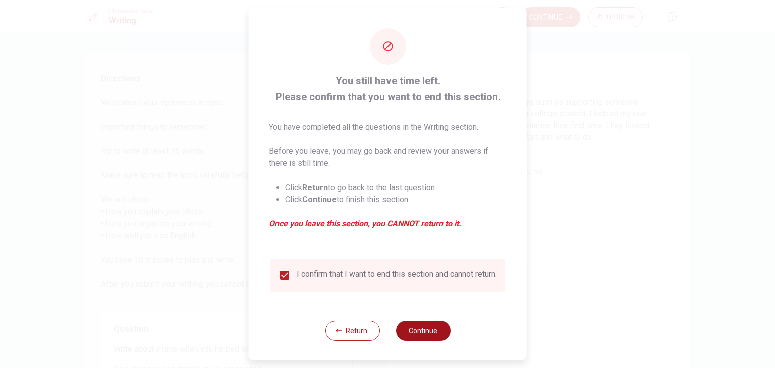
click at [420, 336] on button "Continue" at bounding box center [422, 331] width 54 height 20
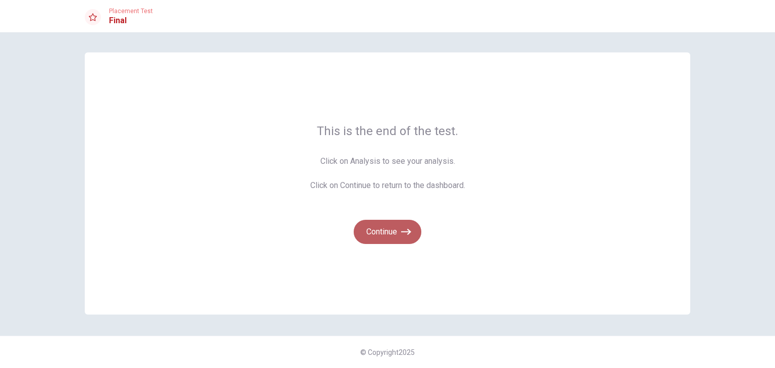
click at [403, 230] on icon "button" at bounding box center [406, 232] width 10 height 10
